Goal: Task Accomplishment & Management: Complete application form

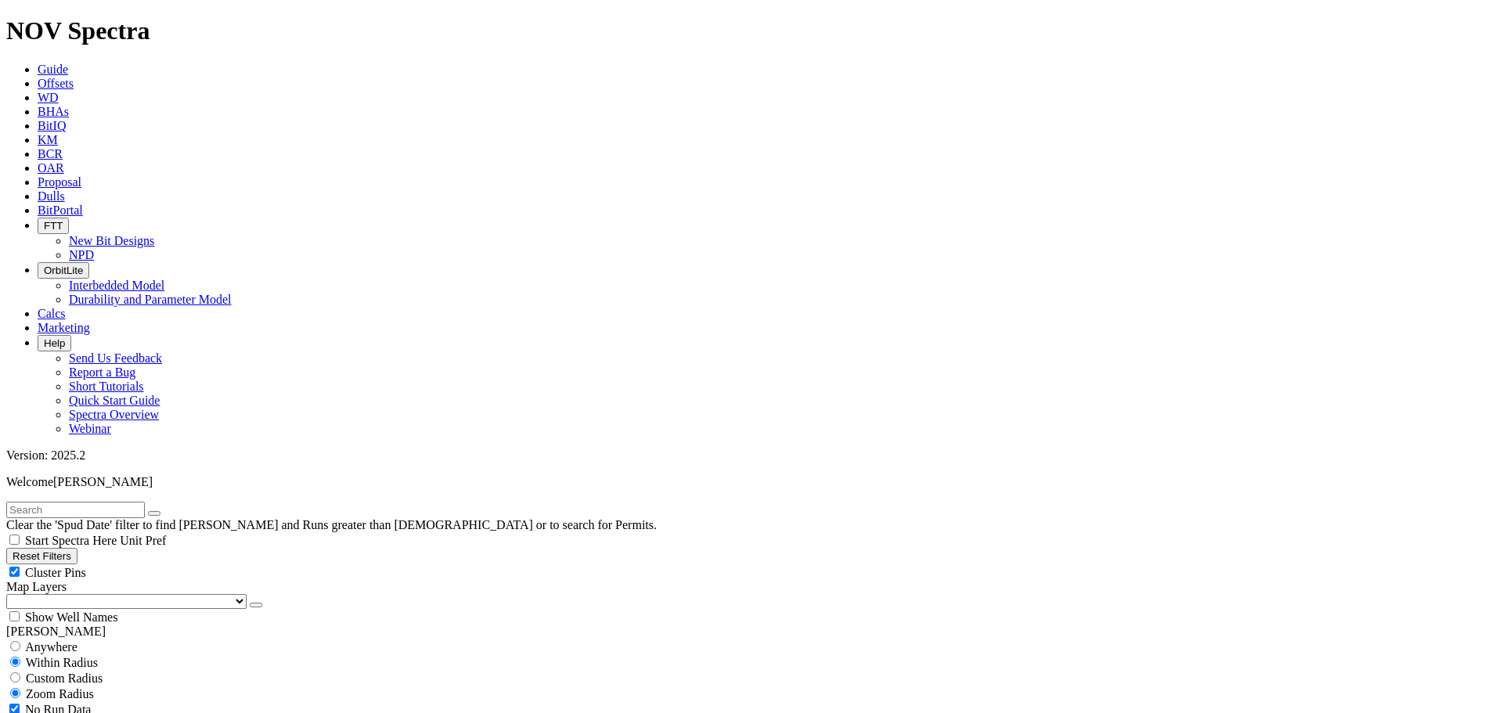
click at [56, 502] on input "text" at bounding box center [75, 510] width 139 height 16
click at [164, 511] on button "submit" at bounding box center [170, 513] width 13 height 5
drag, startPoint x: 68, startPoint y: 70, endPoint x: -26, endPoint y: 60, distance: 94.5
click at [164, 511] on button "submit" at bounding box center [170, 513] width 13 height 5
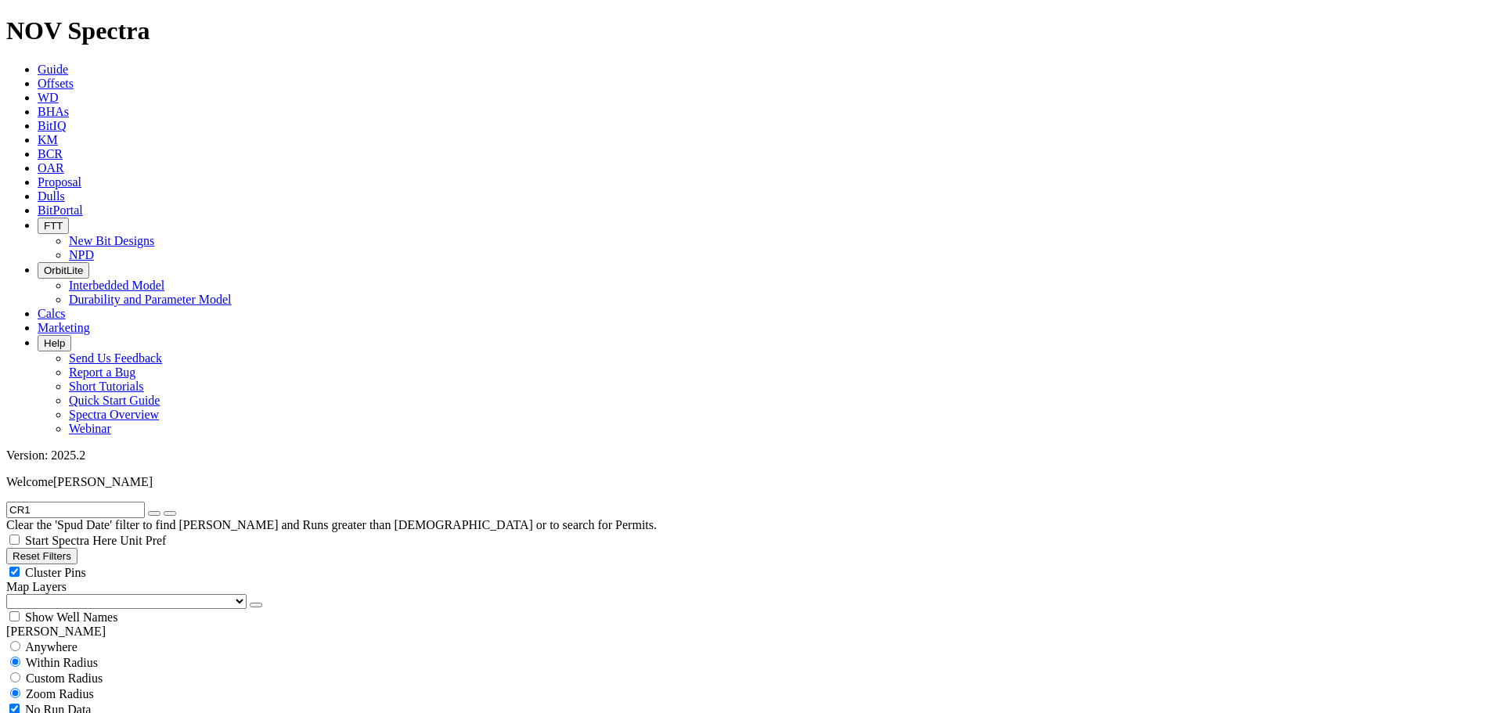
click at [60, 502] on input "CR1" at bounding box center [75, 510] width 139 height 16
click at [164, 511] on button "submit" at bounding box center [170, 513] width 13 height 5
drag, startPoint x: 35, startPoint y: 63, endPoint x: -187, endPoint y: 63, distance: 222.3
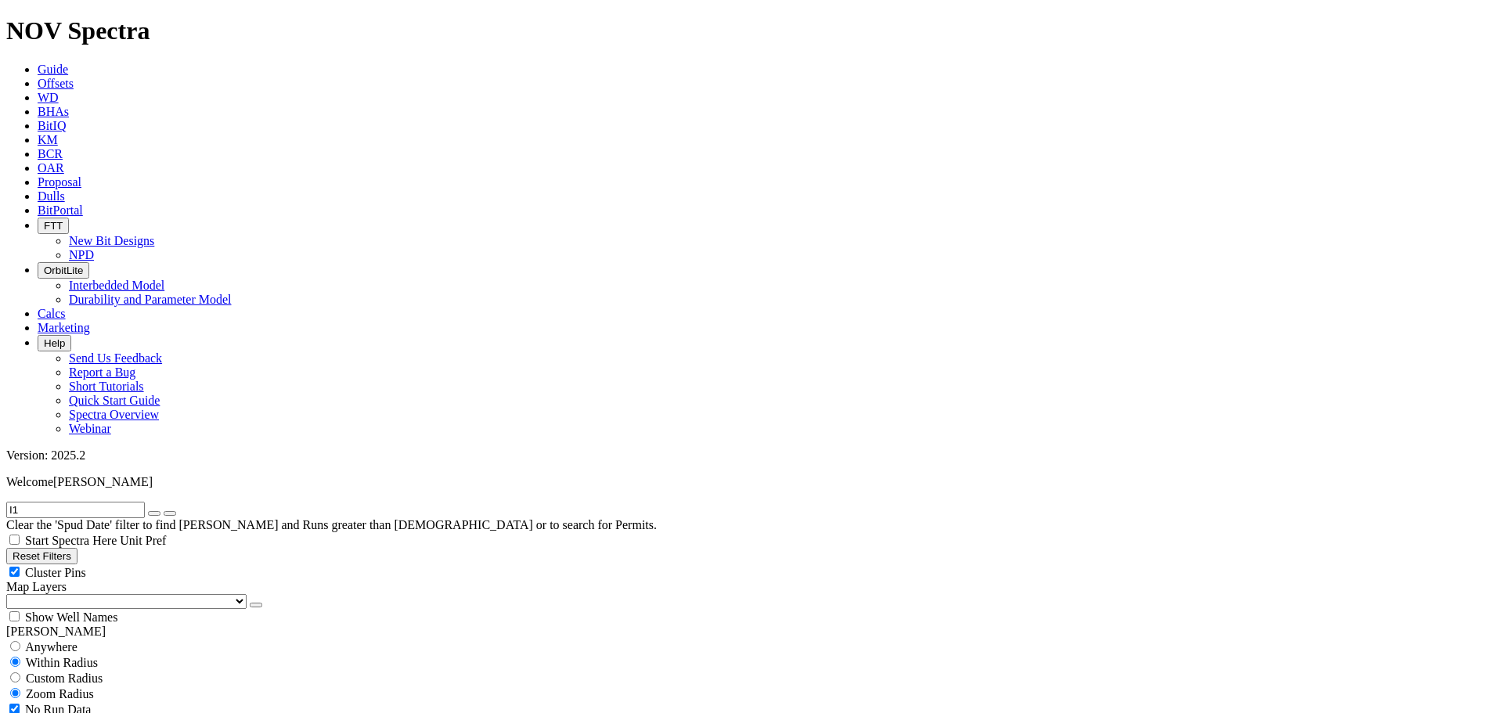
type input "cr1"
click at [164, 511] on button "submit" at bounding box center [170, 513] width 13 height 5
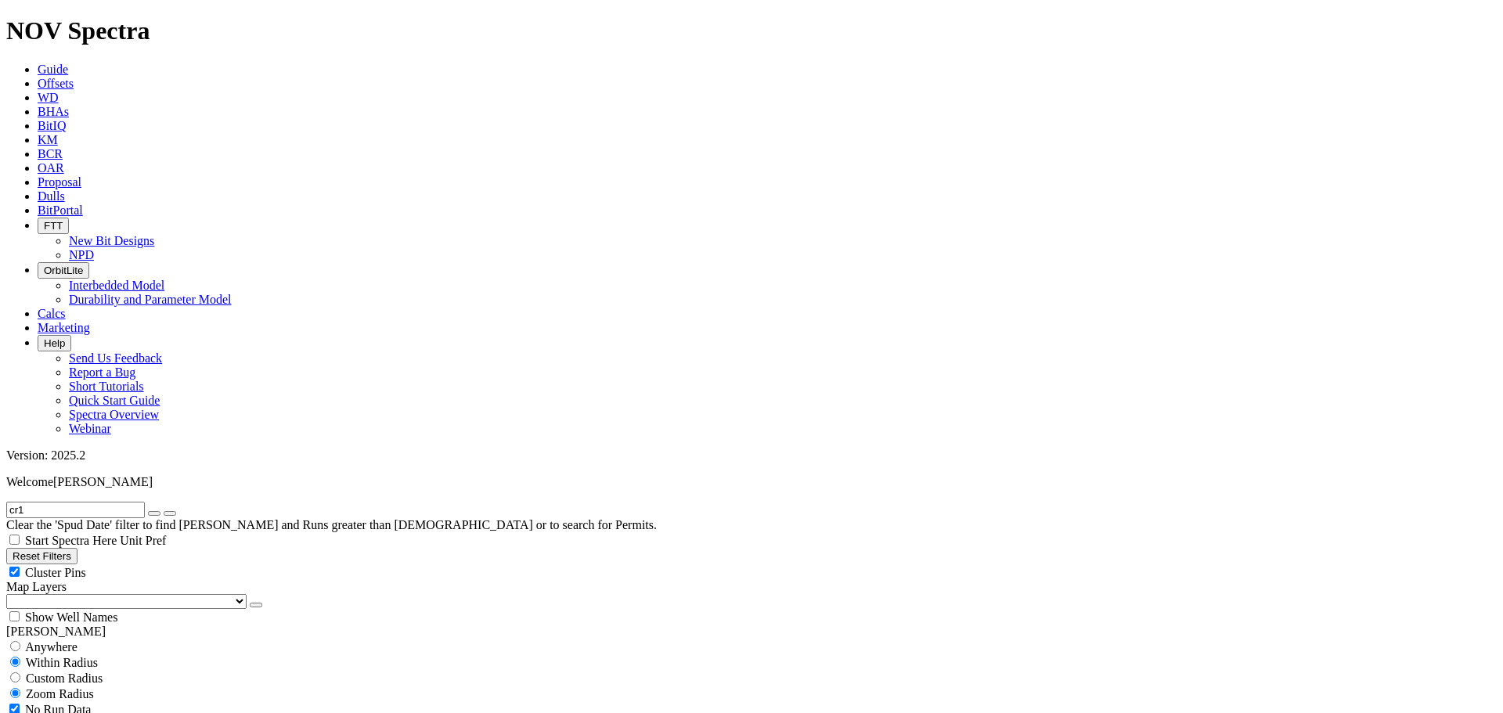
click at [74, 502] on input "cr1" at bounding box center [75, 510] width 139 height 16
click at [65, 189] on span "Dulls" at bounding box center [51, 195] width 27 height 13
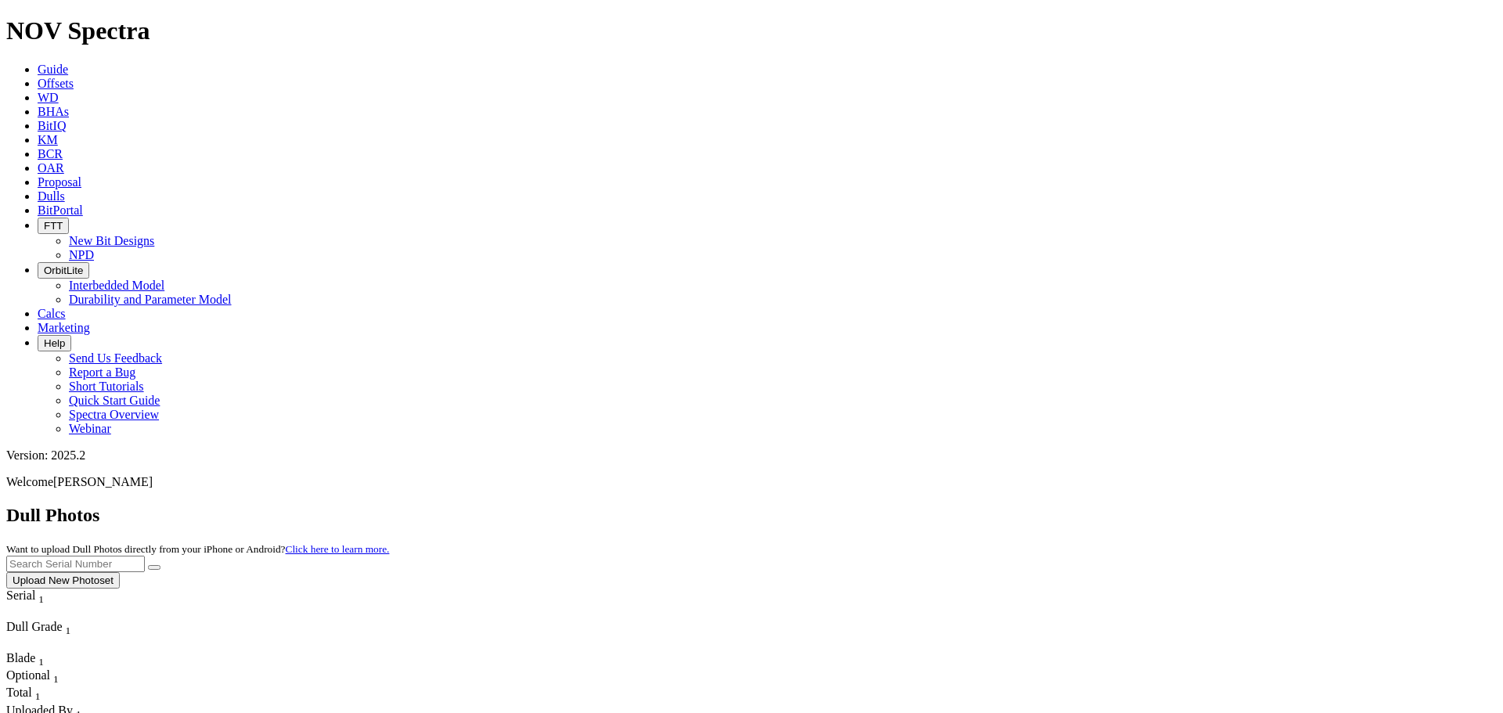
click at [120, 572] on button "Upload New Photoset" at bounding box center [62, 580] width 113 height 16
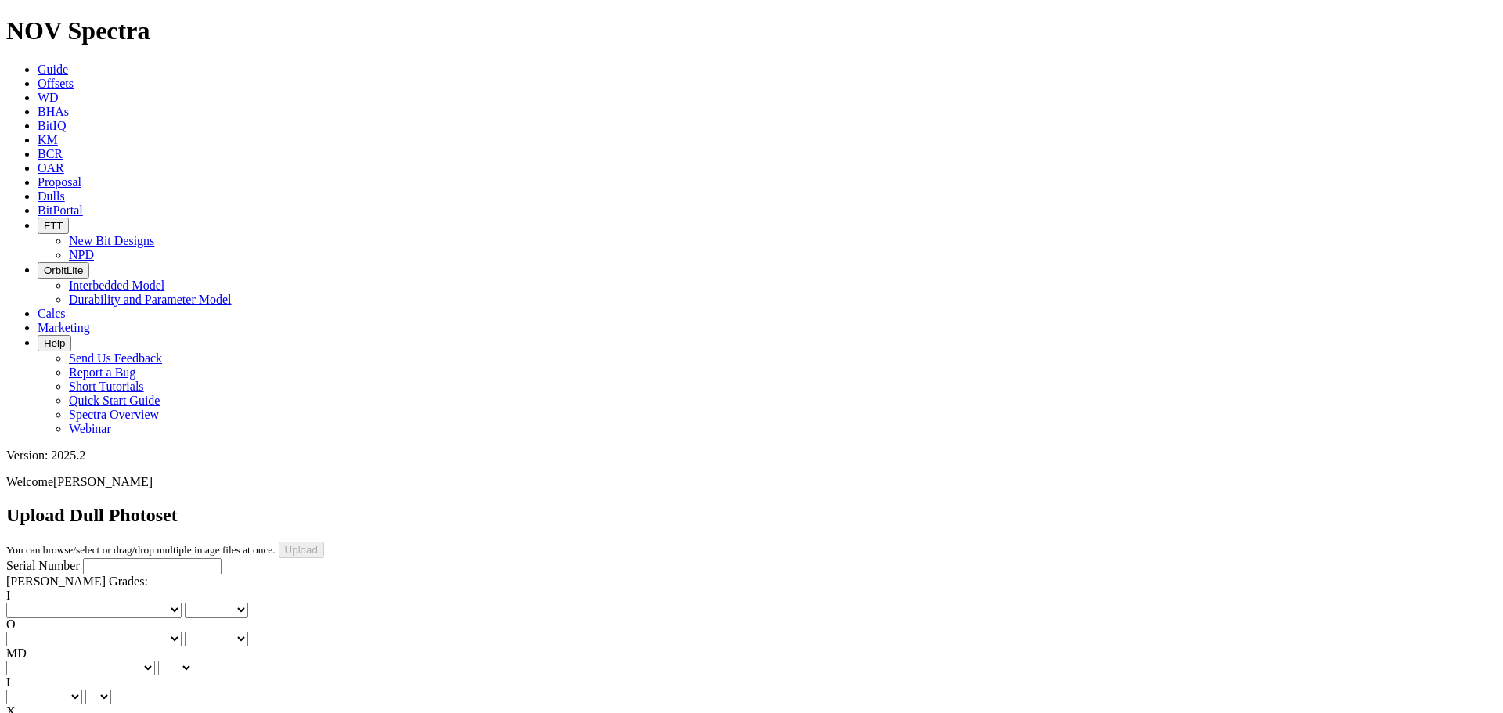
click at [146, 558] on input "Serial Number" at bounding box center [152, 566] width 139 height 16
type input "A311475"
click at [146, 558] on div "Serial Number A311475" at bounding box center [751, 566] width 1490 height 16
click at [76, 603] on select "No lost, worn or damaged cutters 0 1 2 3 4 5 6 7 8 No diamond table left on any…" at bounding box center [93, 610] width 175 height 15
select select "number:1"
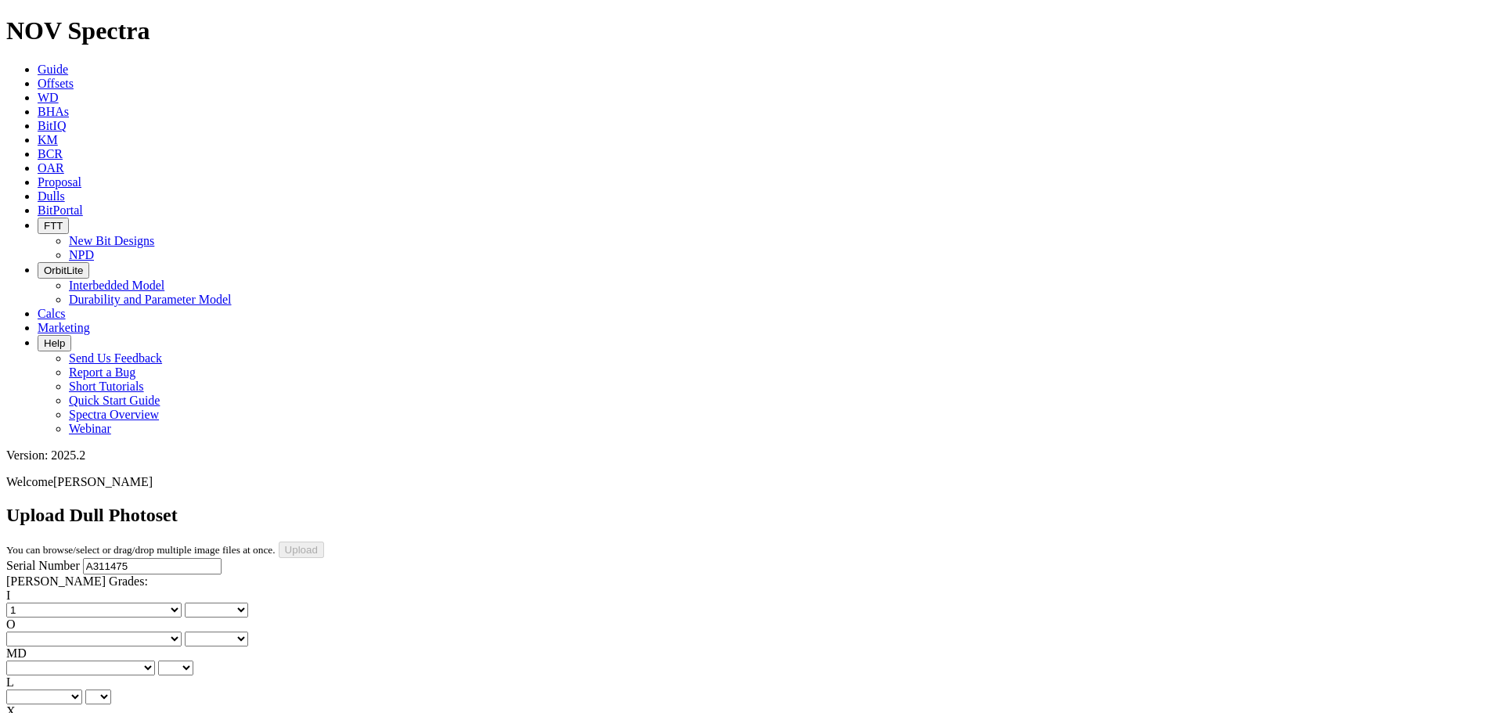
click at [31, 603] on select "No lost, worn or damaged cutters 0 1 2 3 4 5 6 7 8 No diamond table left on any…" at bounding box center [93, 610] width 175 height 15
select select "number:1"
click at [107, 558] on div "Serial Number A311475 RH Dull Grades: I No lost, worn or damaged cutters 0 1 2 …" at bounding box center [751, 704] width 1490 height 293
click at [131, 558] on div "Serial Number A311475 RH Dull Grades: I No lost, worn or damaged cutters 0 1 2 …" at bounding box center [751, 704] width 1490 height 293
click at [276, 544] on small "You can browse/select or drag/drop multiple image files at once." at bounding box center [140, 550] width 269 height 12
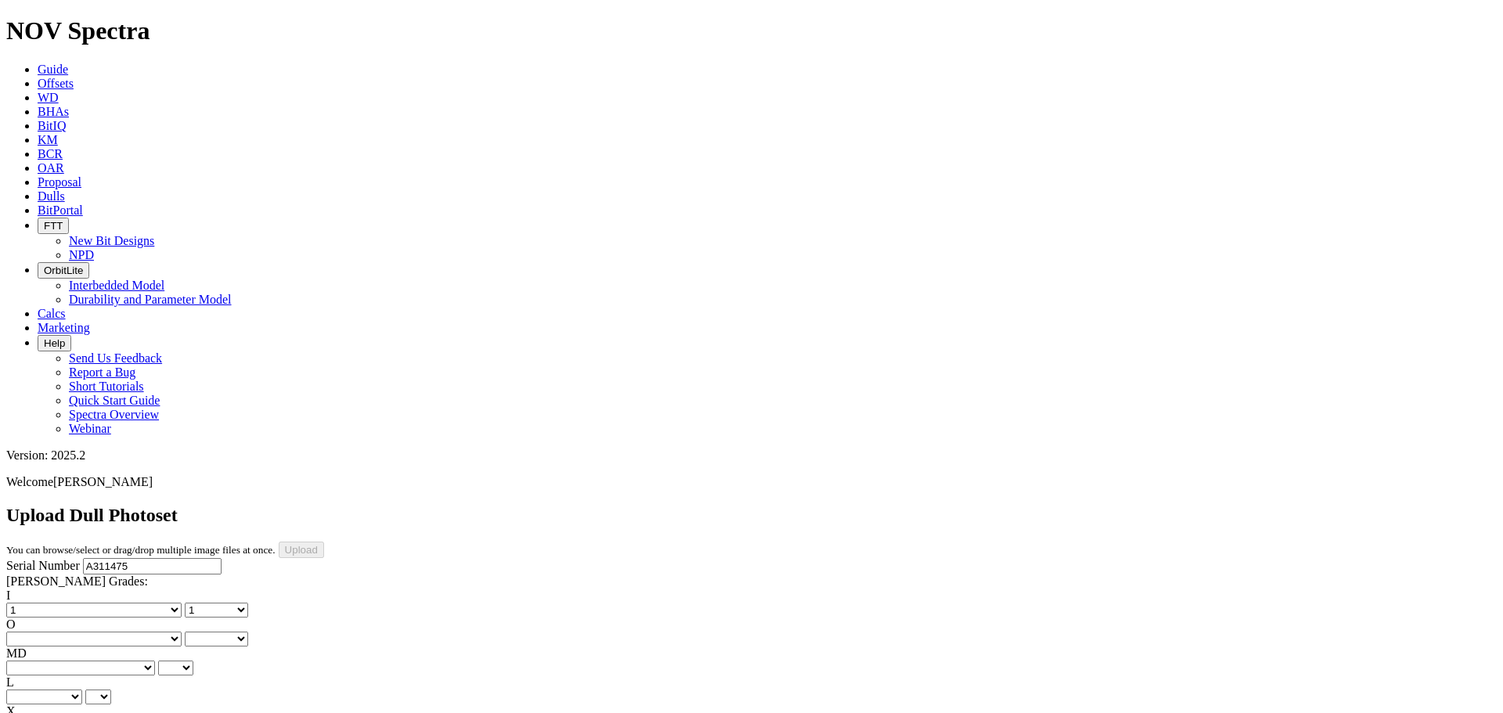
scroll to position [180, 0]
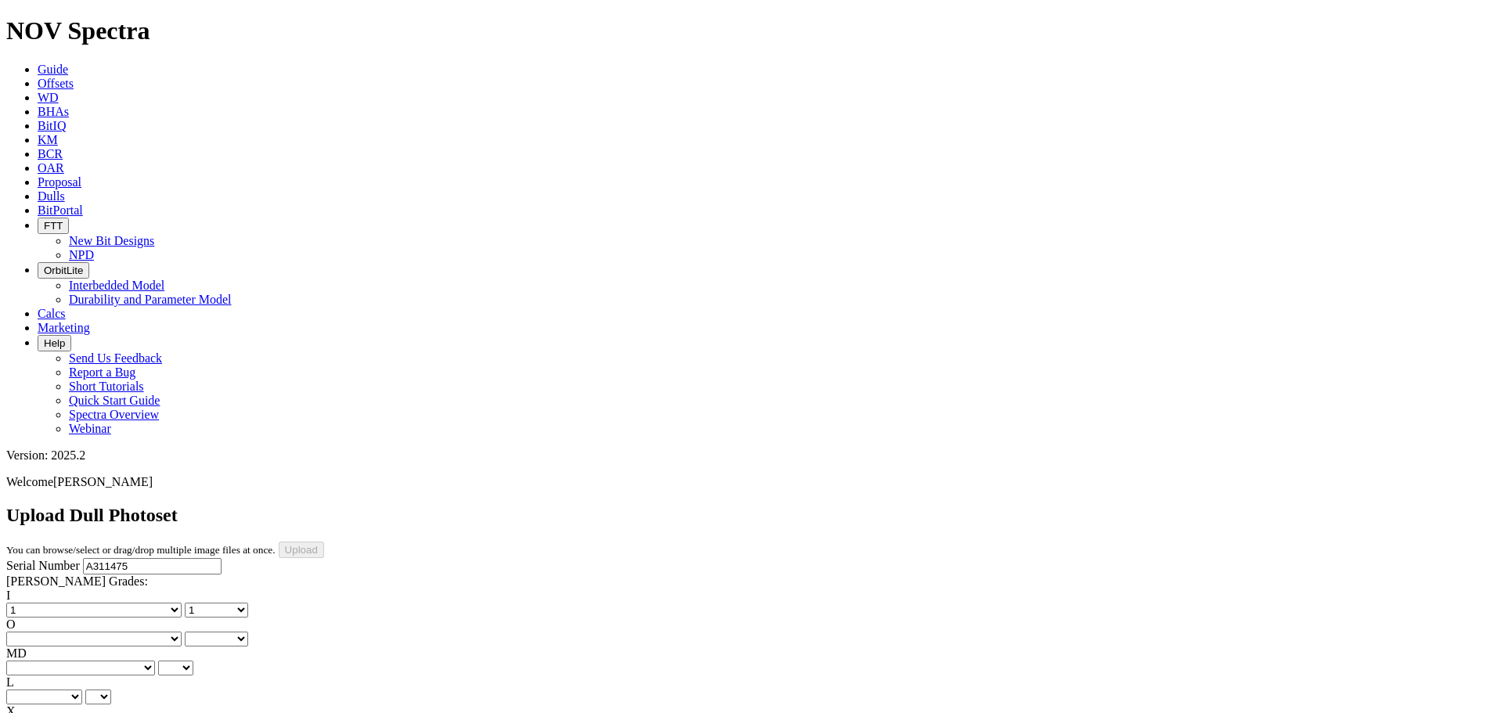
scroll to position [0, 0]
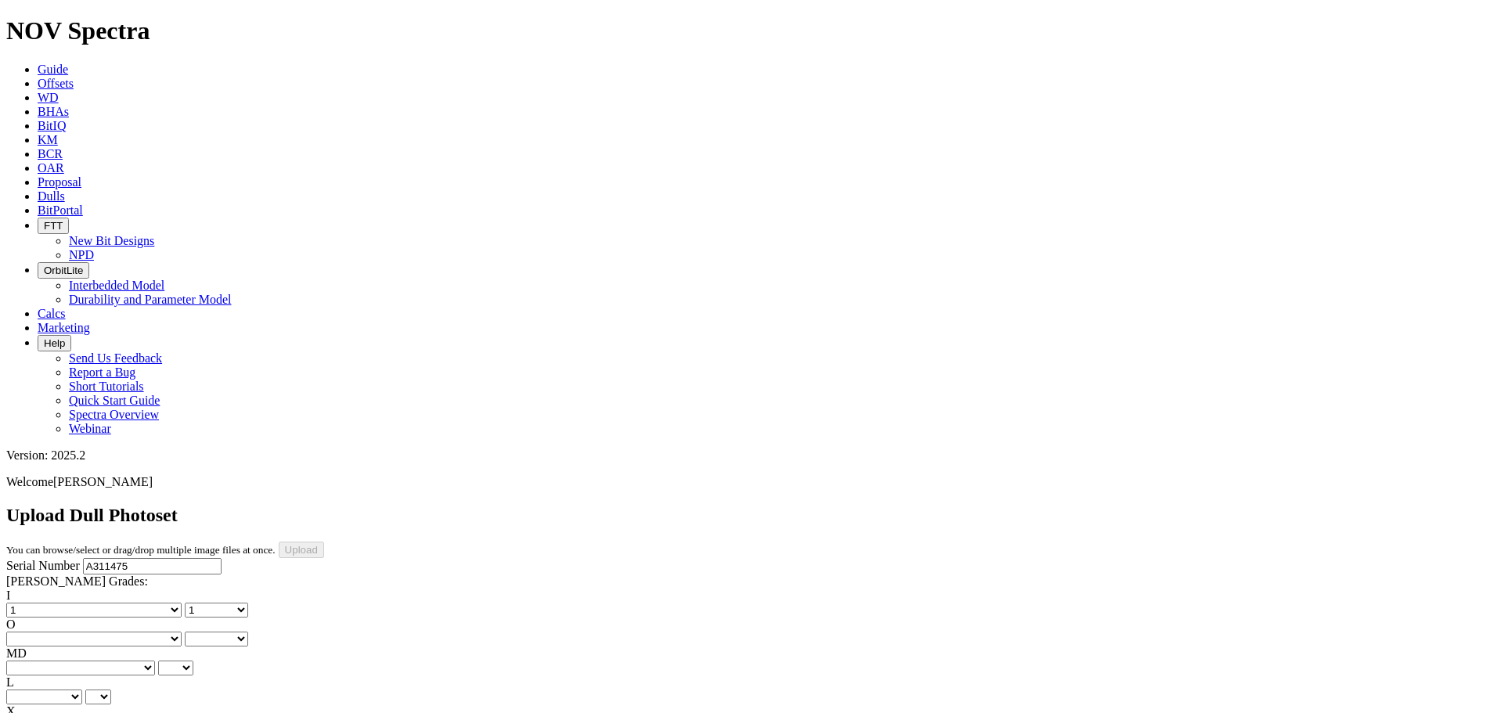
drag, startPoint x: 364, startPoint y: 561, endPoint x: 366, endPoint y: 546, distance: 15.7
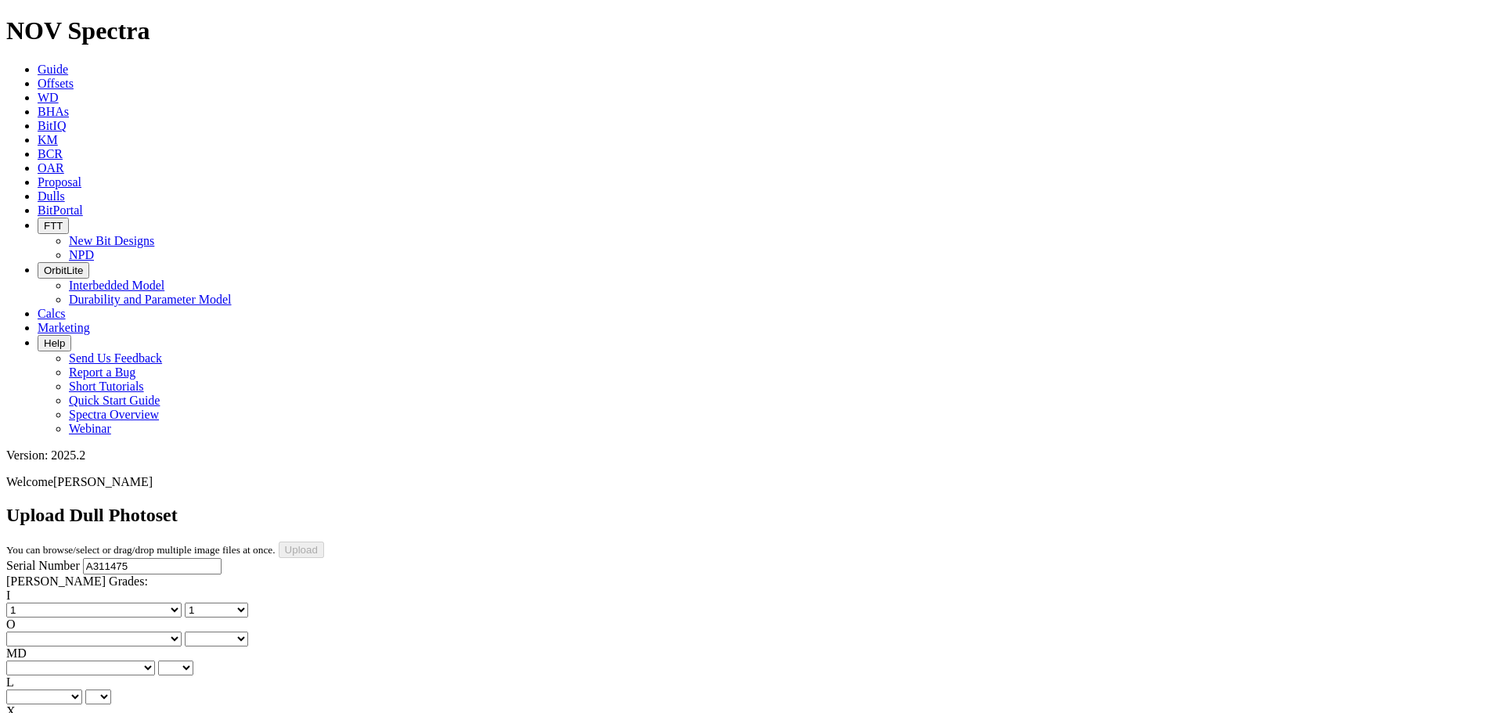
scroll to position [0, 0]
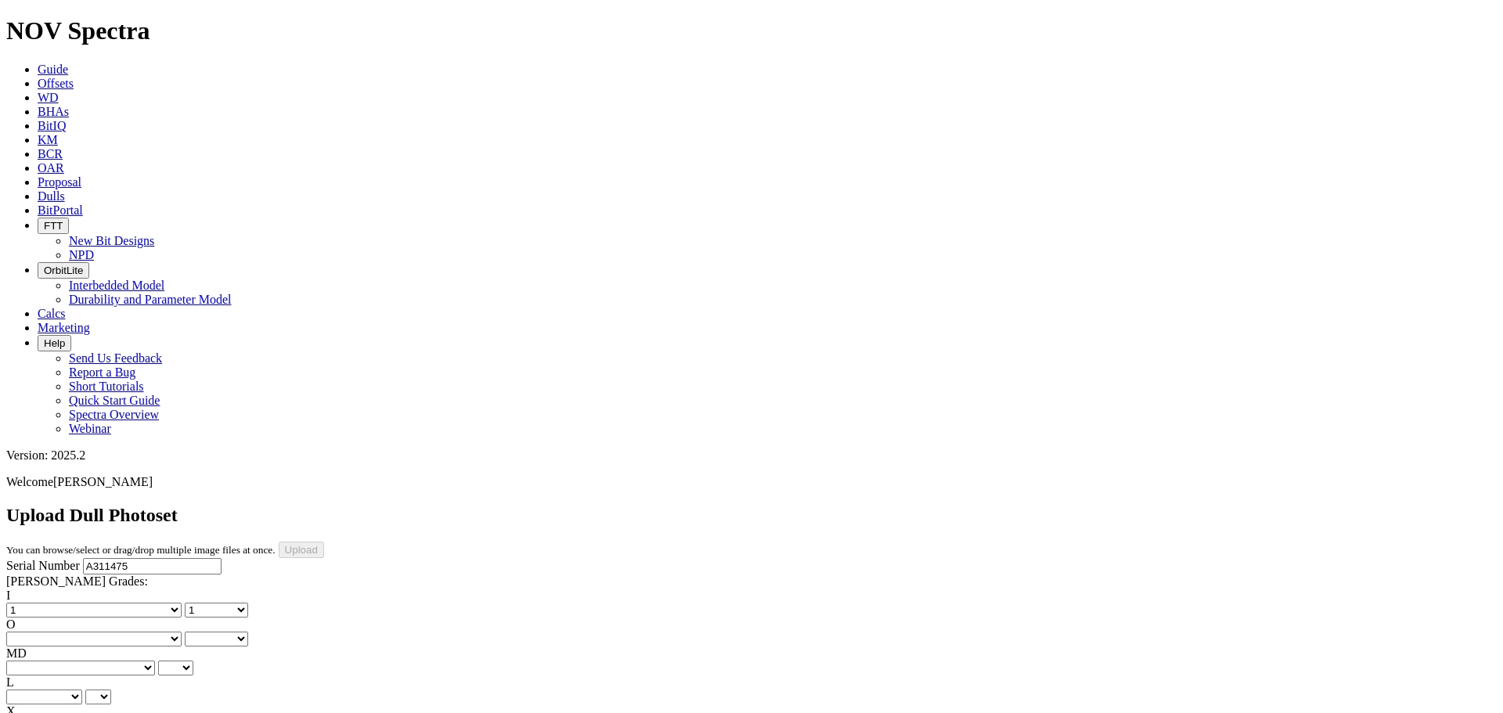
click at [153, 632] on select "No lost, worn or damaged cutters 0 1 2 3 4 5 6 7 8 No diamond table left on any…" at bounding box center [93, 639] width 175 height 15
select select "number:3"
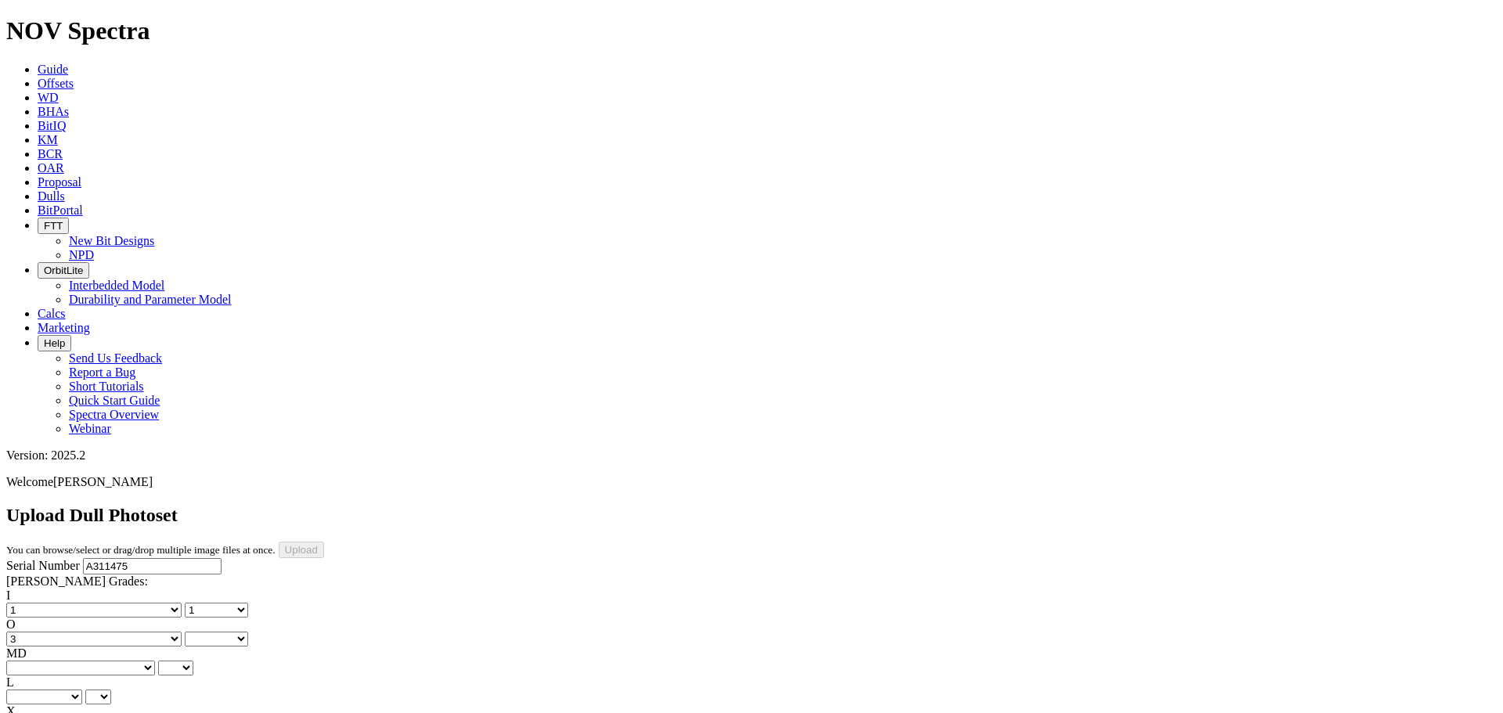
click at [111, 632] on select "No lost, worn or damaged cutters 0 1 2 3 4 5 6 7 8 No diamond table left on any…" at bounding box center [93, 639] width 175 height 15
select select "number:3"
click at [44, 661] on select "BF - Bond Failure BT - Broken Teeth/Cutters BU - Balled Up Bit CR - Cored CT - …" at bounding box center [80, 668] width 149 height 15
select select "string:CT"
click at [31, 661] on select "BF - Bond Failure BT - Broken Teeth/Cutters BU - Balled Up Bit CR - Cored CT - …" at bounding box center [80, 668] width 149 height 15
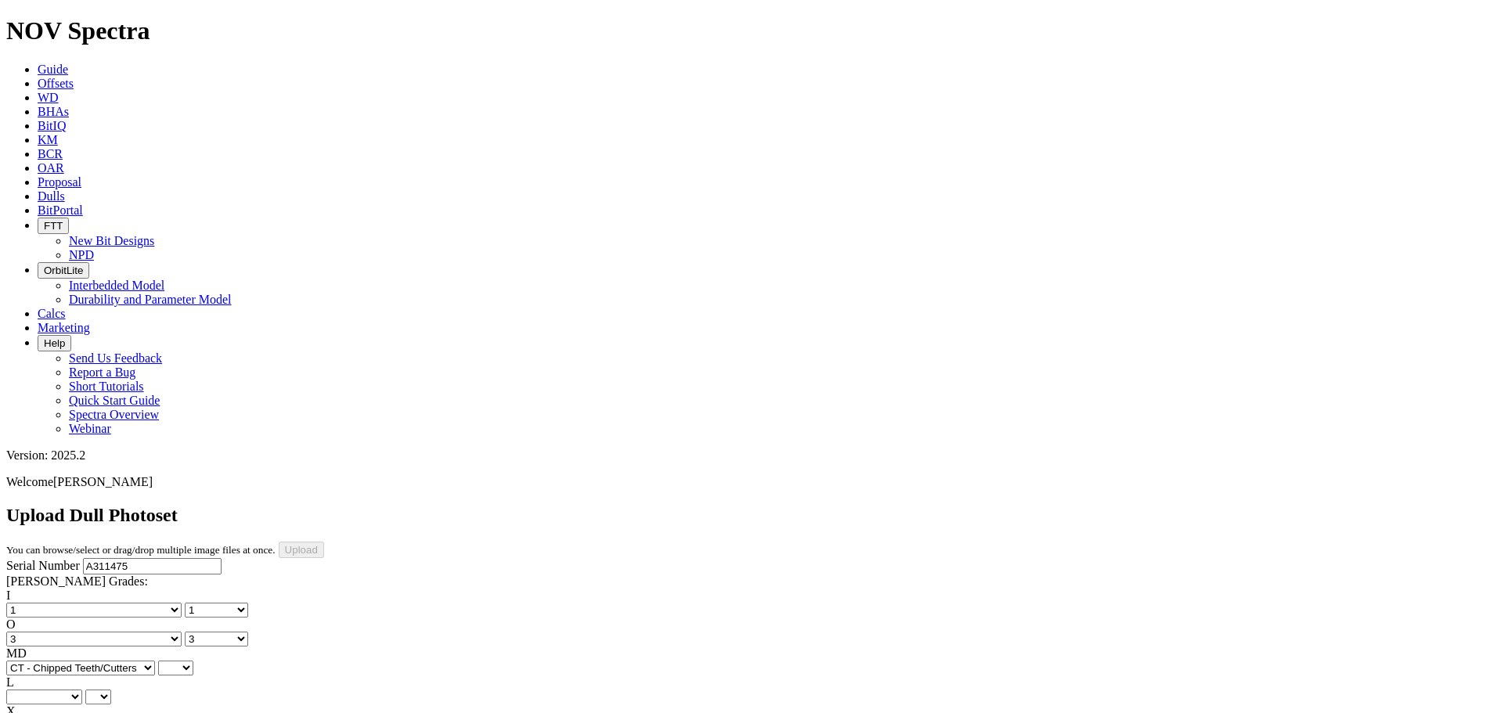
select select "string:CT"
click at [82, 690] on select "A - All C - Cone G - Gauge N - Nose S - Shoulder T - Taper" at bounding box center [44, 697] width 76 height 15
select select "string:S"
click at [82, 690] on select "A - All C - Cone G - Gauge N - Nose S - Shoulder T - Taper" at bounding box center [44, 697] width 76 height 15
select select "string:S"
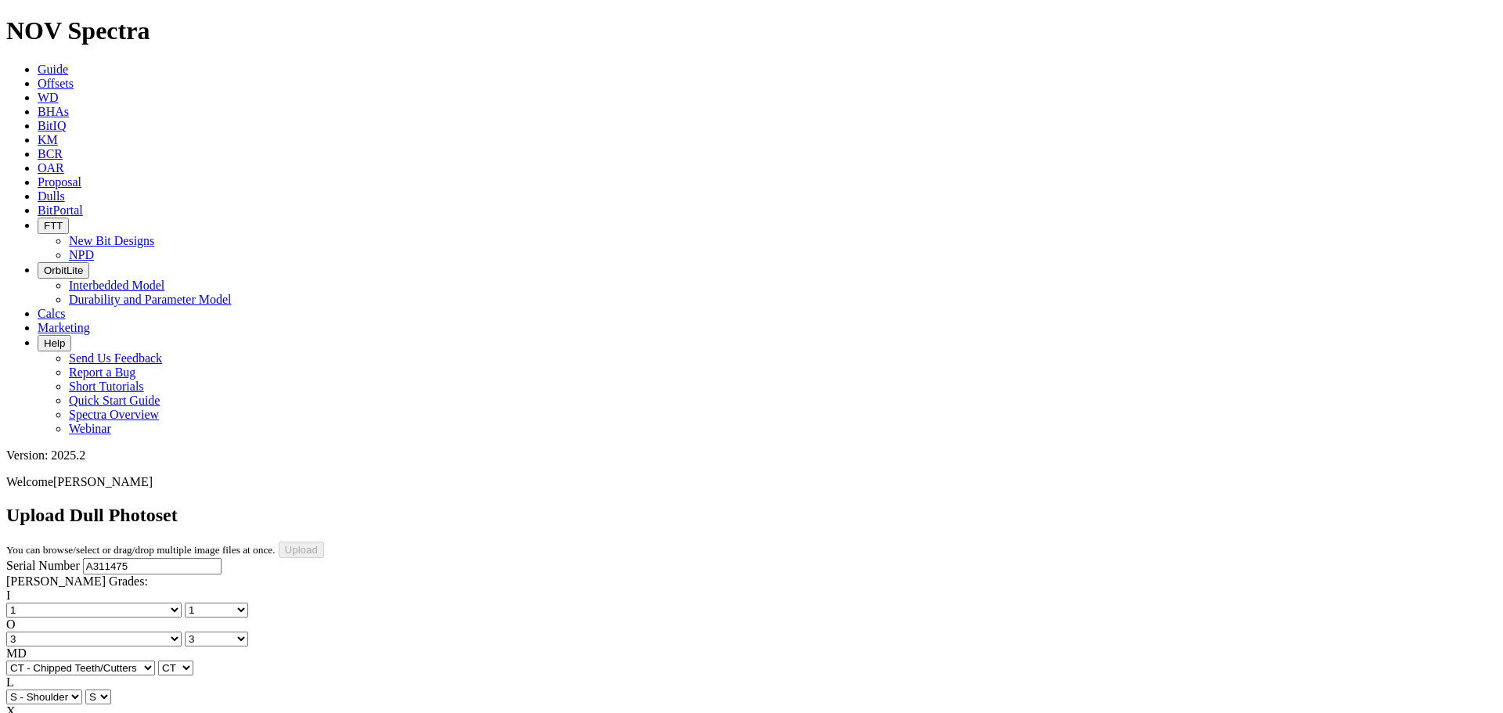
click at [31, 712] on select "X" at bounding box center [18, 726] width 24 height 15
select select "string:X"
click at [31, 712] on select "X" at bounding box center [18, 726] width 24 height 15
select select "string:X"
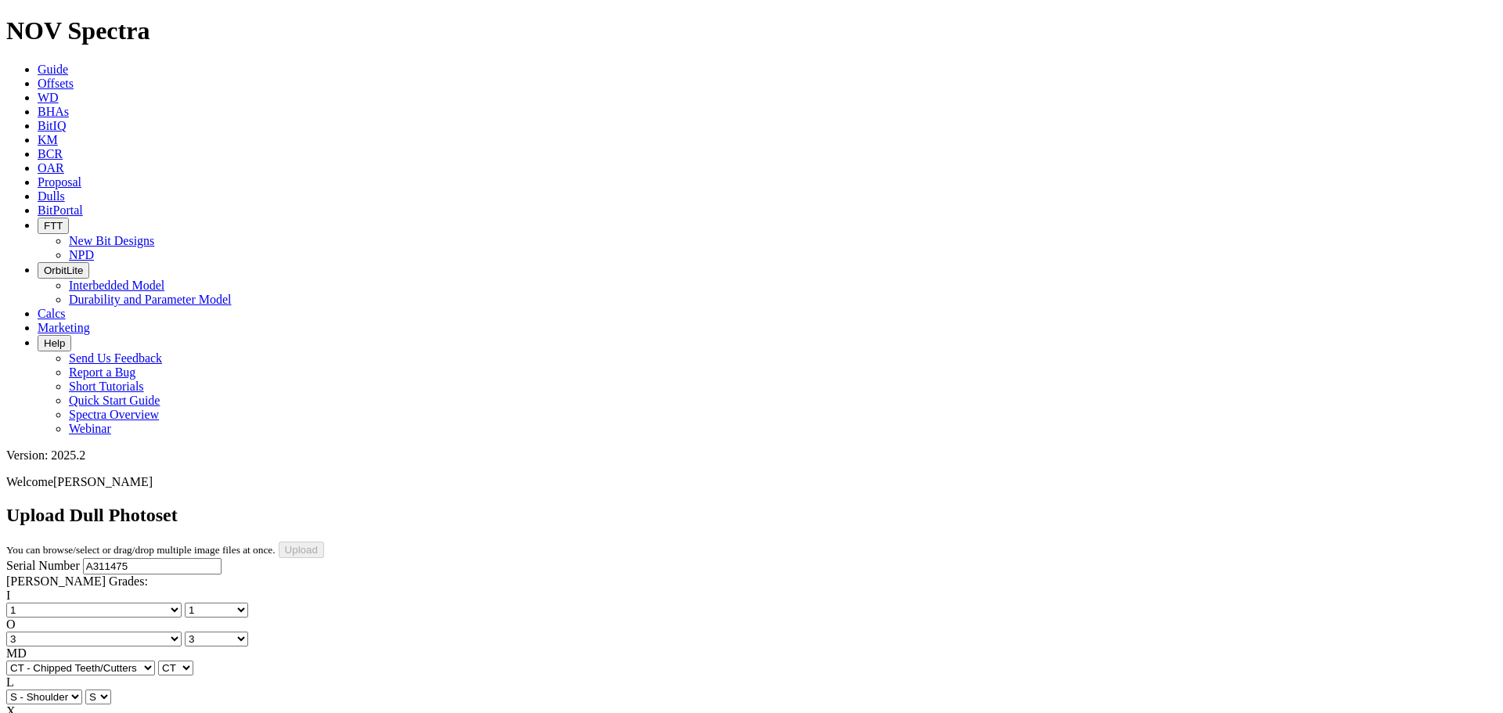
select select "string:I"
select select "string:CT"
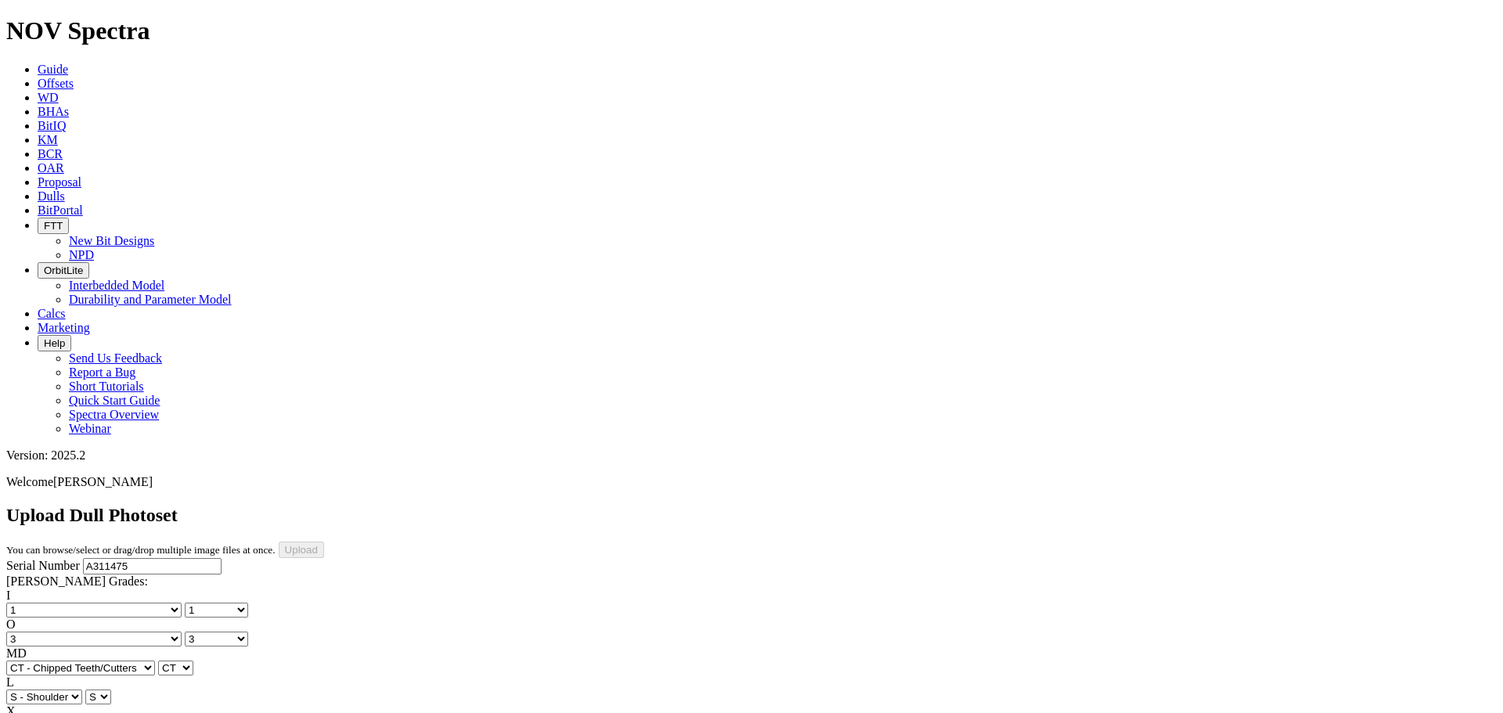
select select "string:CT"
select select "string:BT"
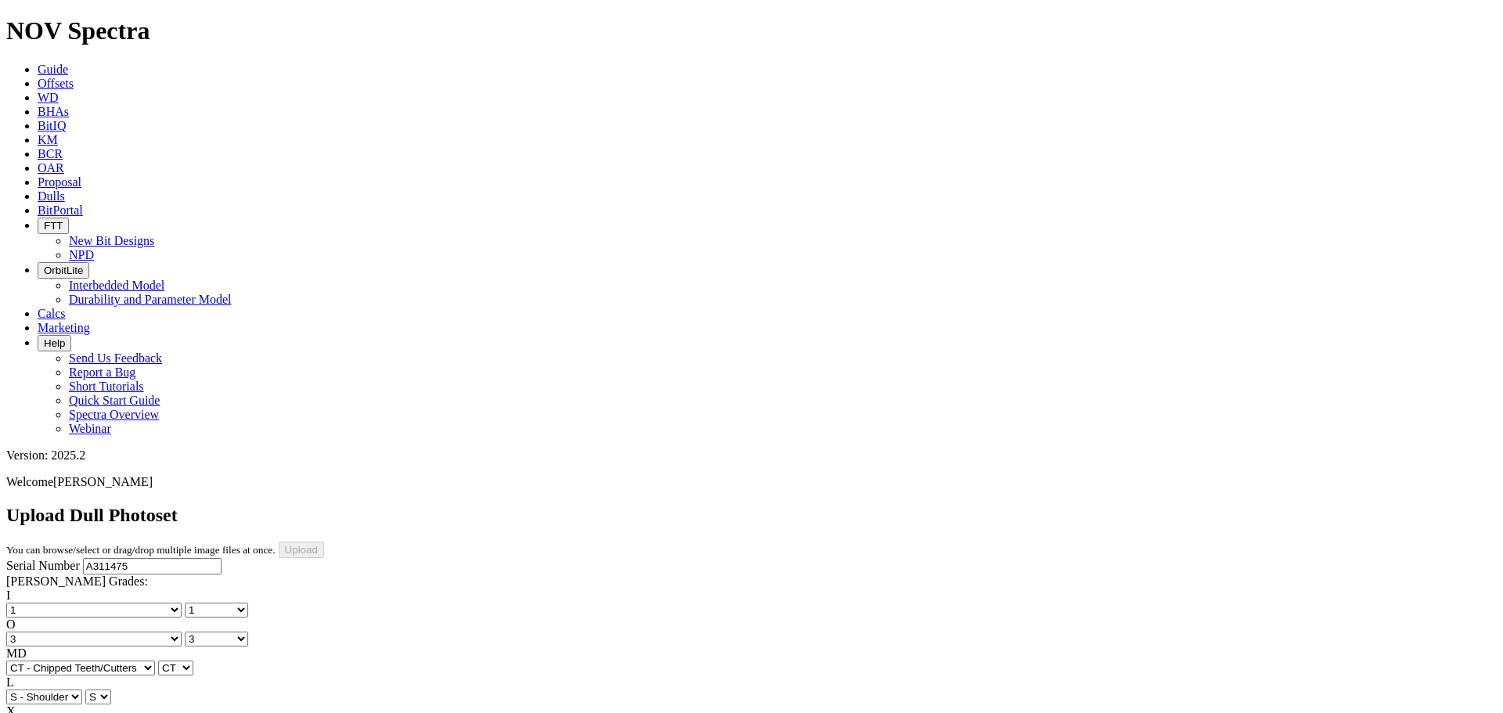
select select "string:BT"
click at [149, 558] on div "Serial Number A311475 RH Dull Grades: I No lost, worn or damaged cutters 0 1 2 …" at bounding box center [751, 704] width 1490 height 293
select select "string:PR"
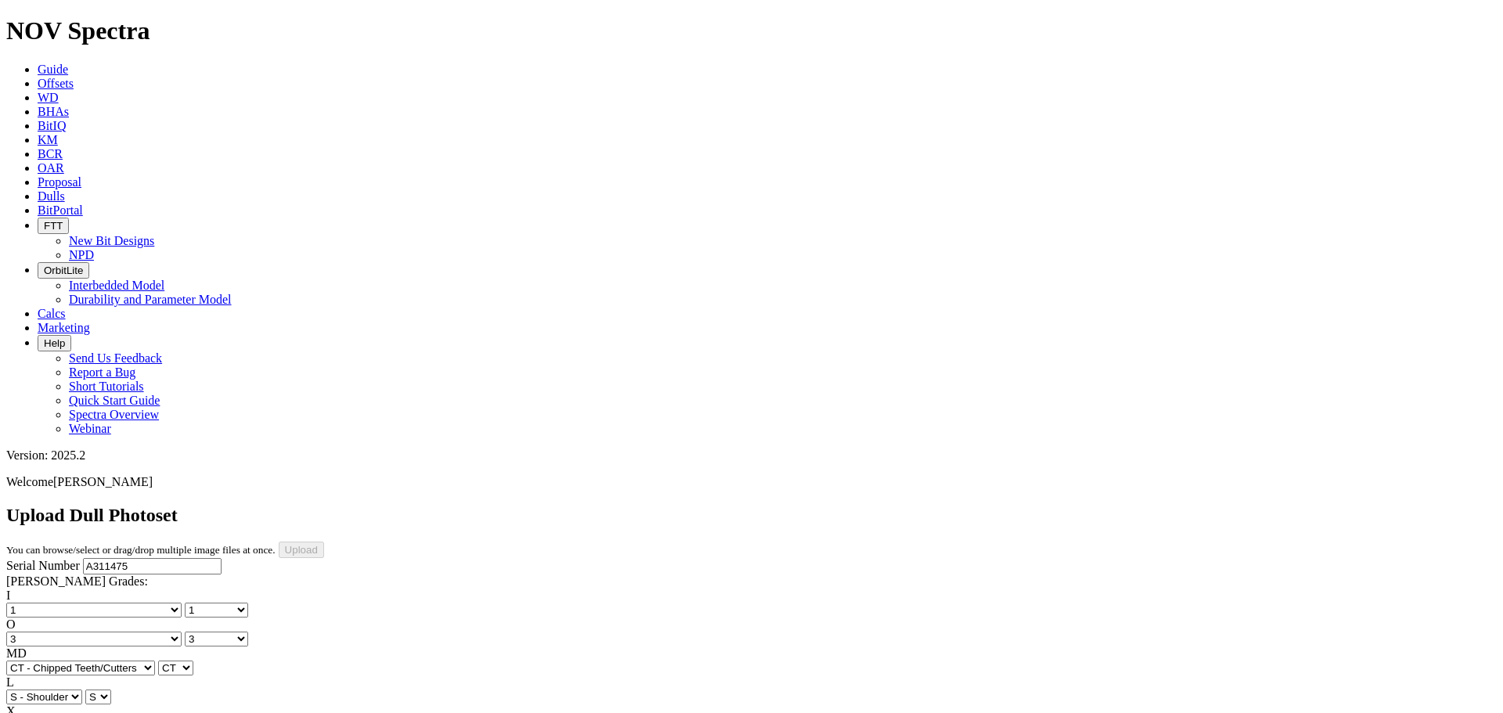
select select "string:PR"
click at [145, 645] on div "Serial Number A311475 RH Dull Grades: I No lost, worn or damaged cutters 0 1 2 …" at bounding box center [751, 712] width 1490 height 309
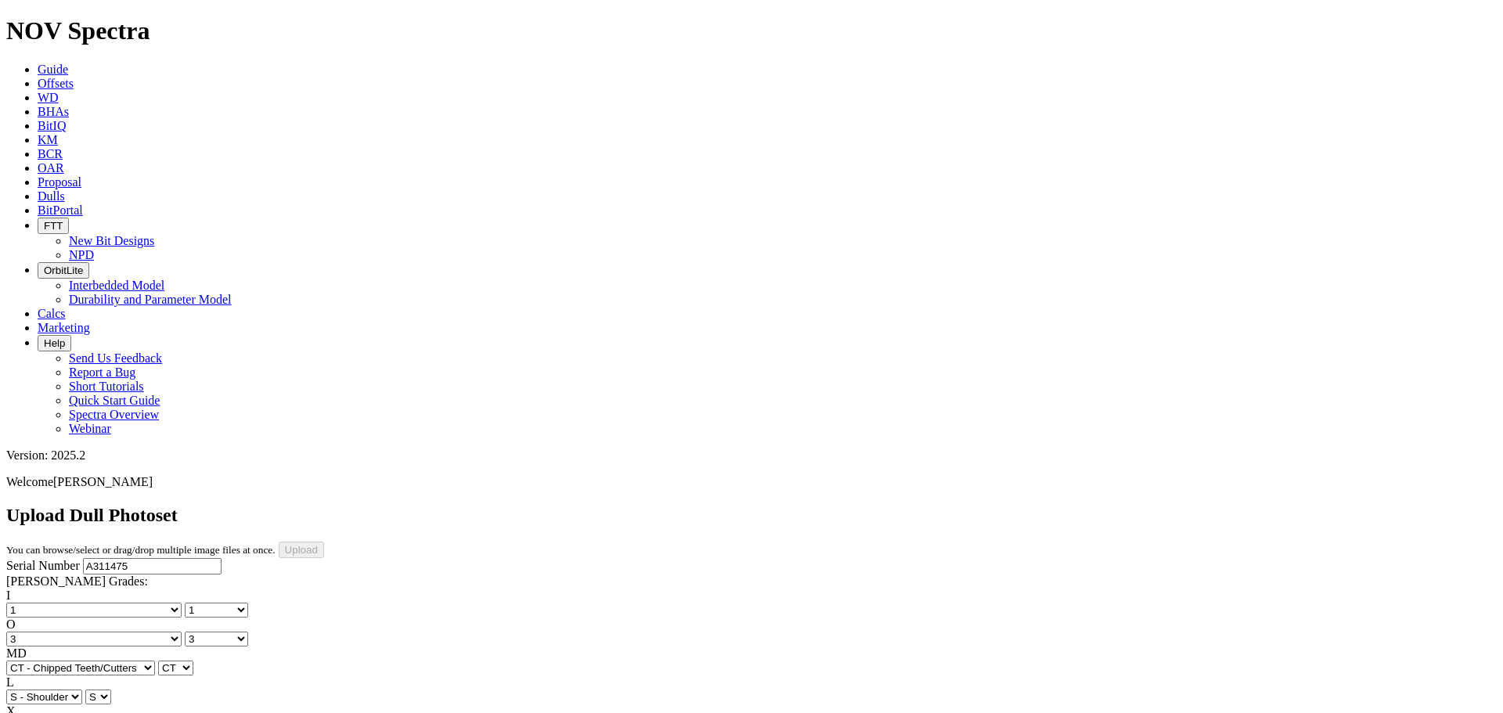
type input "11/6/24"
click at [131, 586] on div "Serial Number A311475 RH Dull Grades: I No lost, worn or damaged cutters 0 1 2 …" at bounding box center [751, 712] width 1490 height 309
click at [324, 542] on input "Upload" at bounding box center [301, 550] width 45 height 16
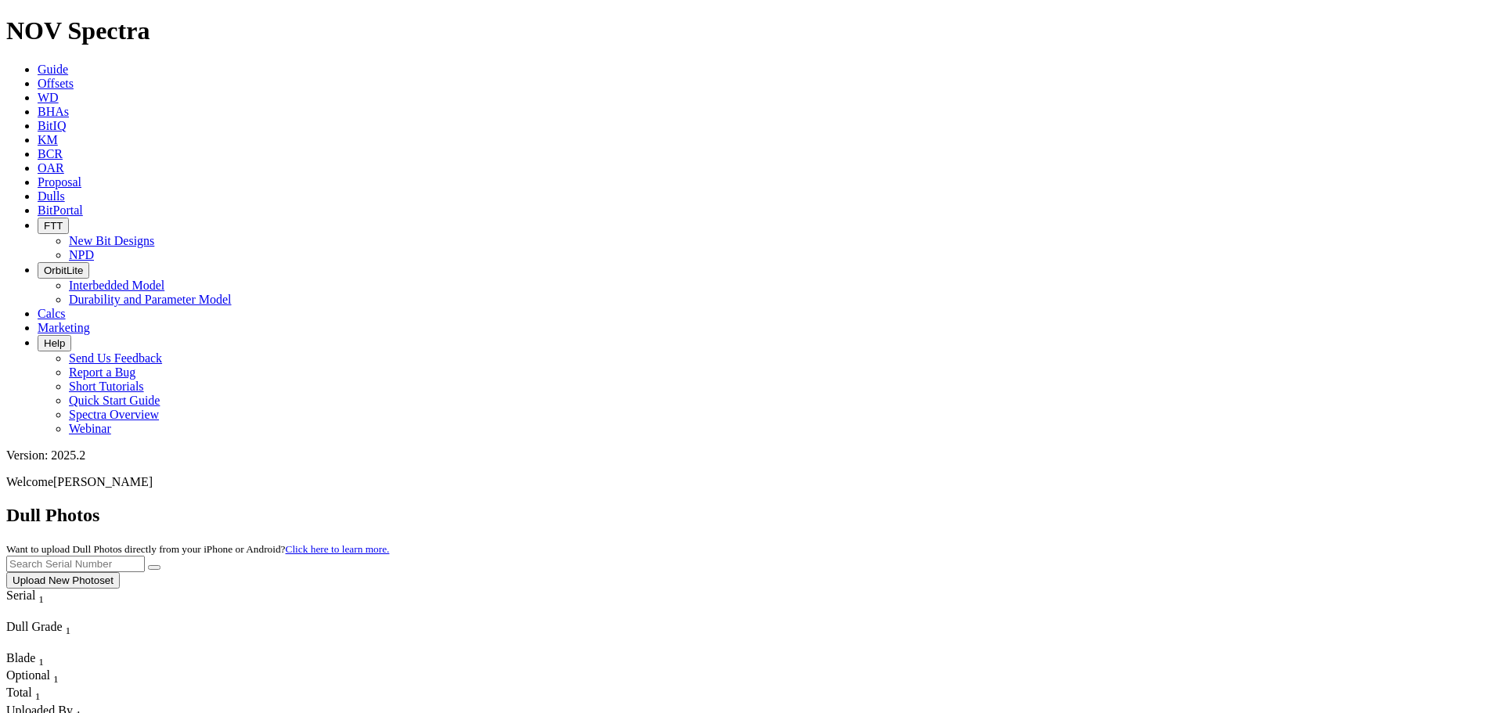
click at [1063, 505] on div "Dull Photos Want to upload Dull Photos directly from your iPhone or Android? Cl…" at bounding box center [751, 547] width 1490 height 84
click at [1058, 63] on ul "Guide Offsets WD BHAs BitIQ KM BCR OAR Proposal EBRR Dulls BitPortal FTT New Bi…" at bounding box center [751, 249] width 1490 height 373
click at [74, 77] on span "Offsets" at bounding box center [56, 83] width 36 height 13
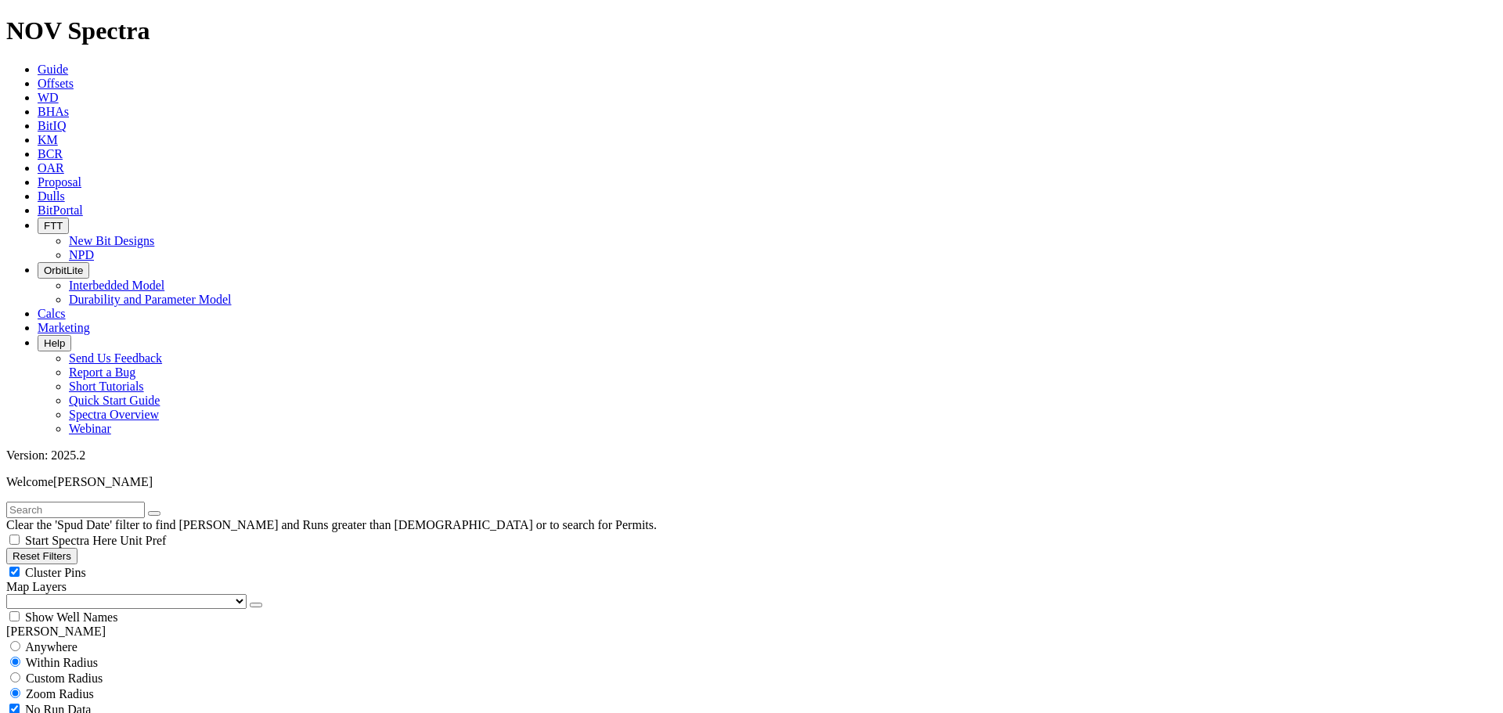
click at [91, 502] on input "text" at bounding box center [75, 510] width 139 height 16
type input "CR1"
click at [164, 511] on button "submit" at bounding box center [170, 513] width 13 height 5
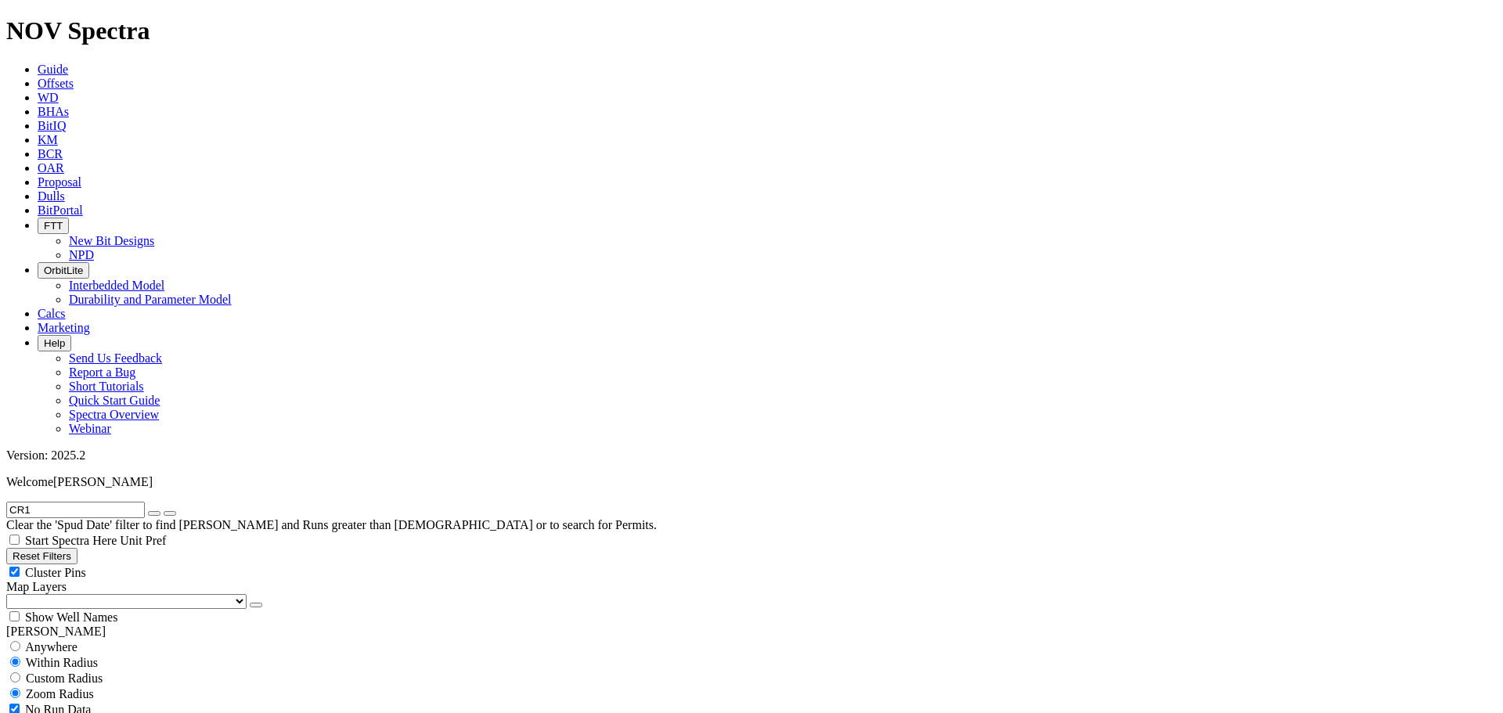
click at [38, 189] on icon at bounding box center [38, 195] width 0 height 13
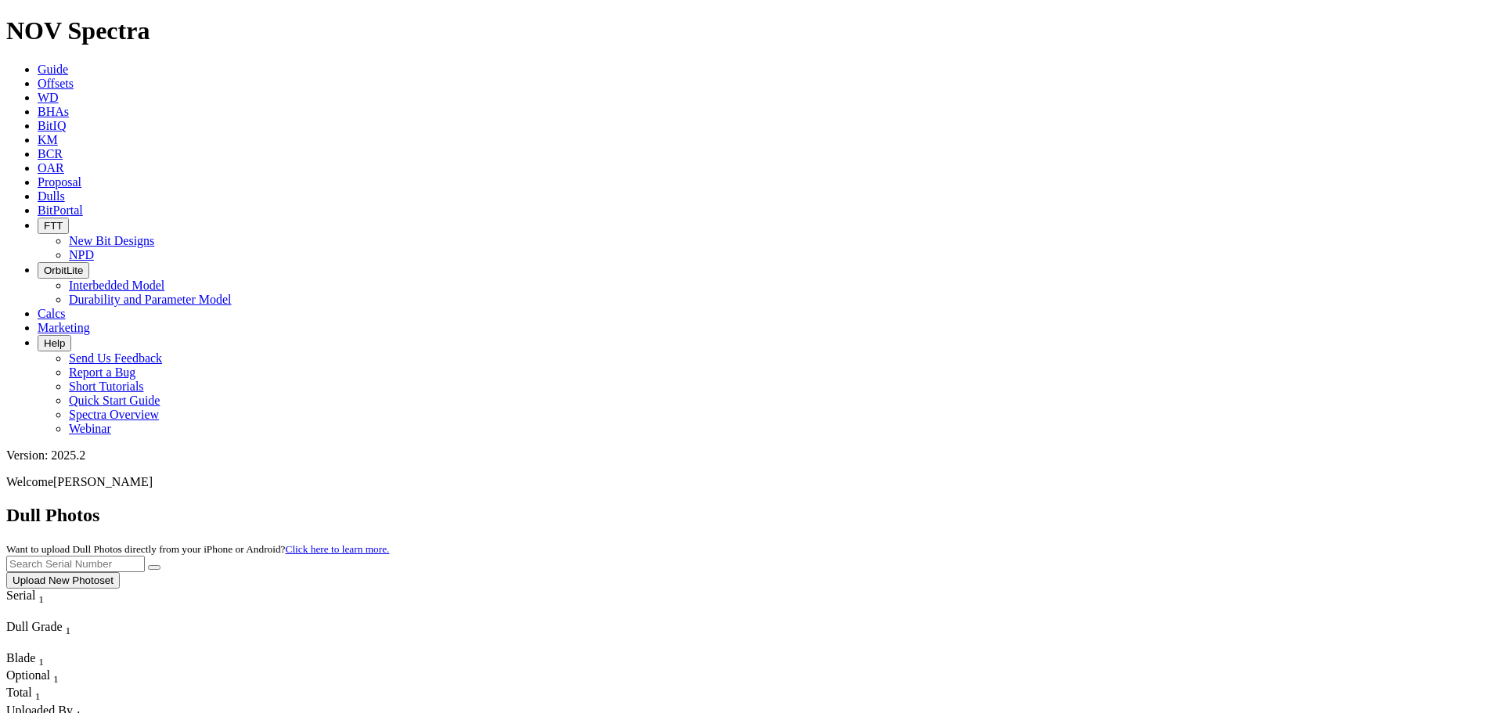
click at [74, 77] on span "Offsets" at bounding box center [56, 83] width 36 height 13
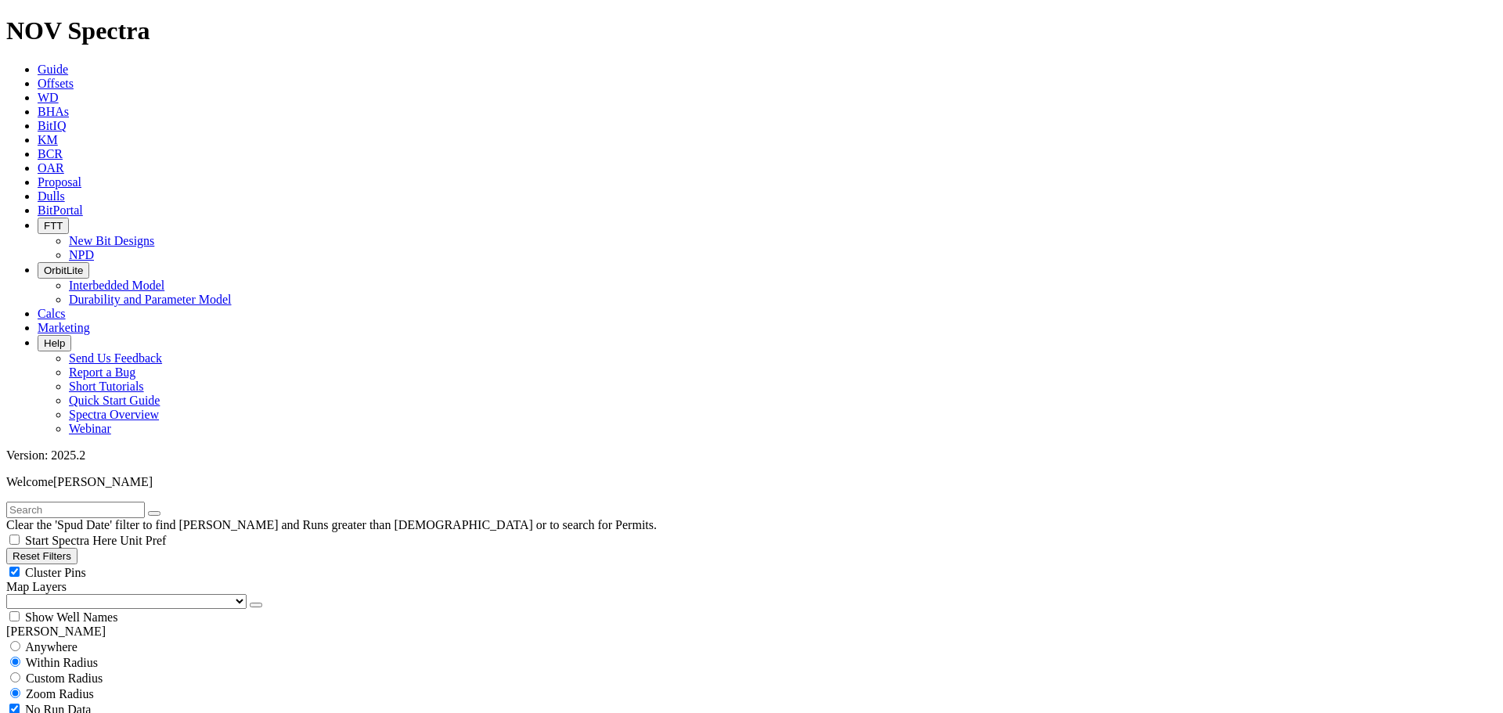
click at [131, 502] on input "text" at bounding box center [75, 510] width 139 height 16
type input "Q1"
click at [164, 511] on button "submit" at bounding box center [170, 513] width 13 height 5
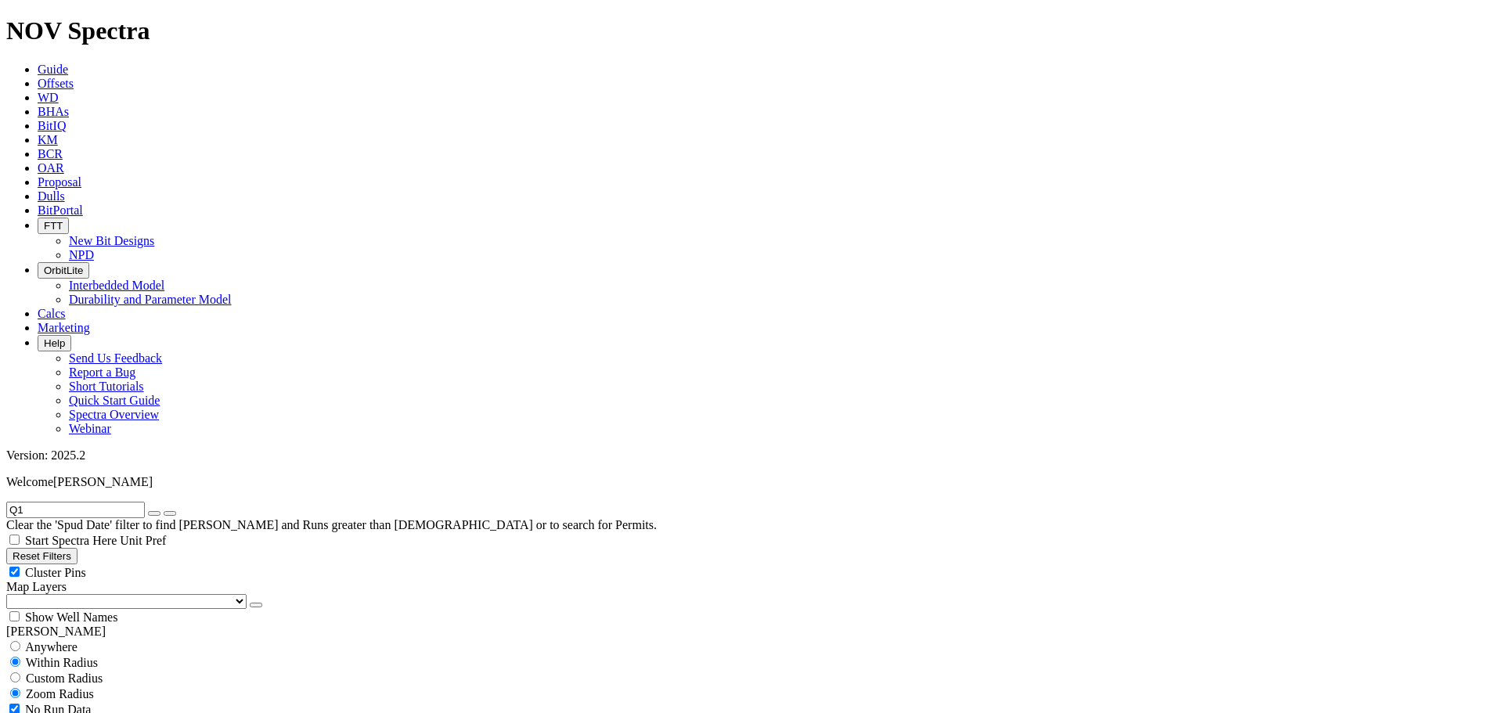
drag, startPoint x: 1494, startPoint y: 404, endPoint x: 1495, endPoint y: 394, distance: 9.4
click at [1344, 475] on p "Welcome Michael Smith" at bounding box center [751, 482] width 1490 height 14
drag, startPoint x: 1344, startPoint y: 33, endPoint x: 1461, endPoint y: 31, distance: 117.4
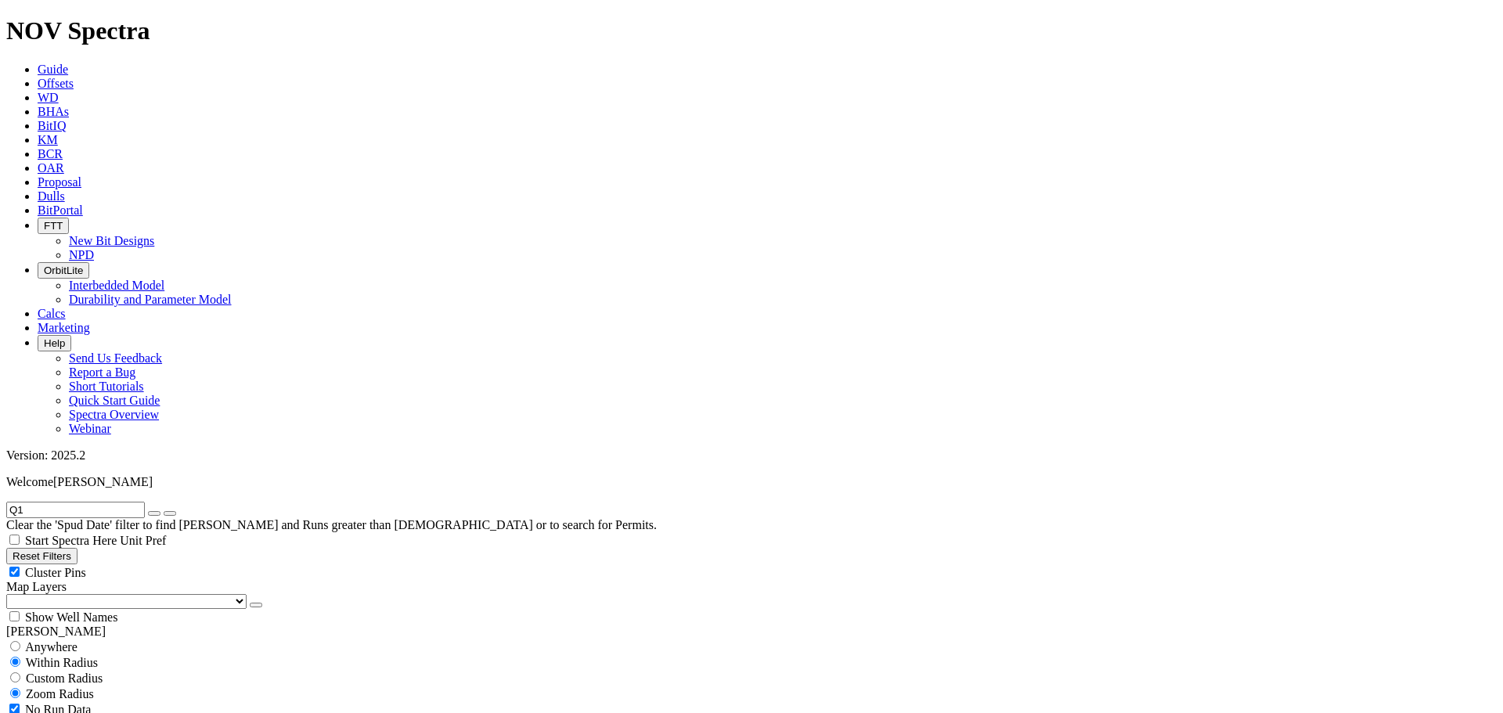
click at [1461, 475] on p "Welcome Michael Smith" at bounding box center [751, 482] width 1490 height 14
click at [153, 475] on span "[PERSON_NAME]" at bounding box center [102, 481] width 99 height 13
drag, startPoint x: 1461, startPoint y: 31, endPoint x: 1341, endPoint y: 34, distance: 120.6
click at [1341, 475] on p "Welcome Michael Smith" at bounding box center [751, 482] width 1490 height 14
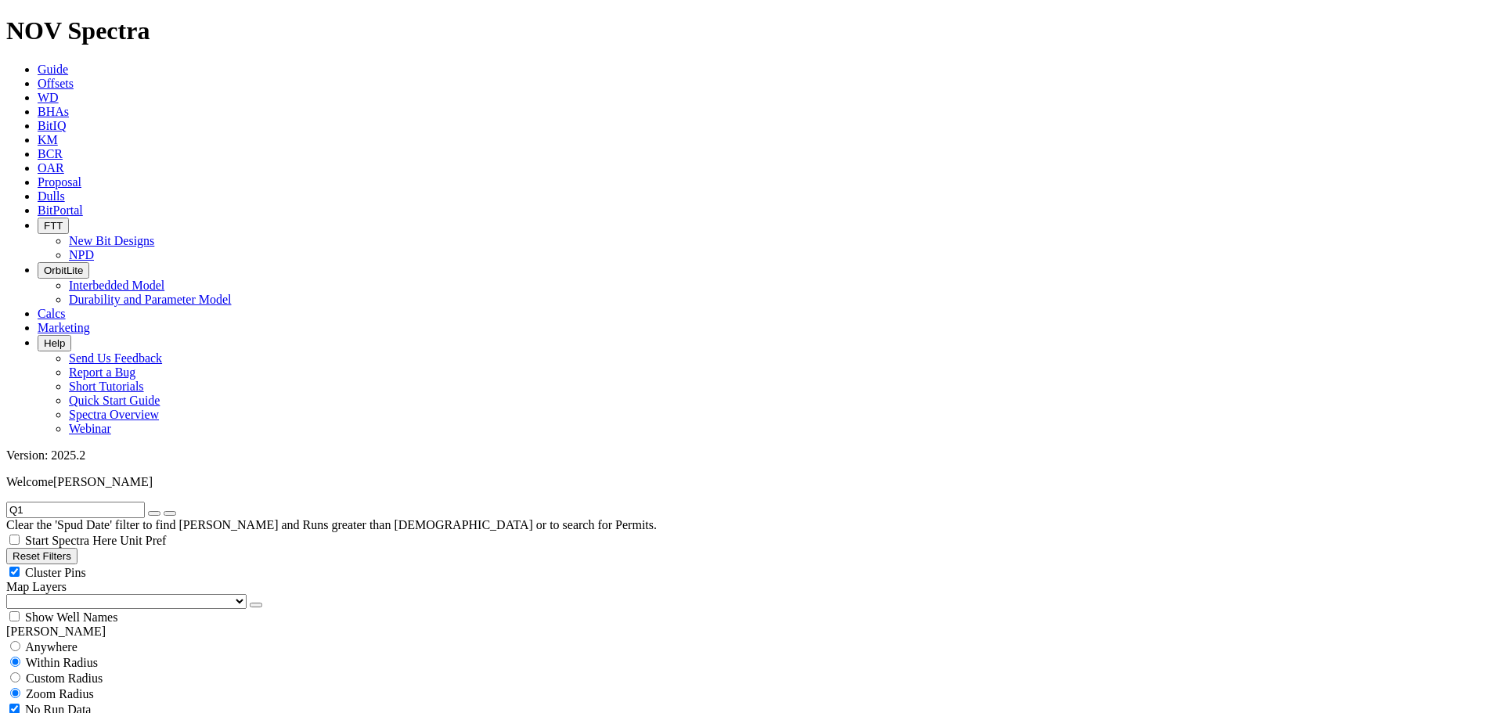
click at [120, 534] on label "Start Spectra Here" at bounding box center [62, 540] width 113 height 13
click at [20, 535] on input "Start Spectra Here" at bounding box center [14, 540] width 10 height 10
checkbox input "true"
click at [1226, 63] on ul "Guide Offsets WD BHAs BitIQ KM BCR OAR Proposal EBRR Dulls BitPortal FTT New Bi…" at bounding box center [751, 249] width 1490 height 373
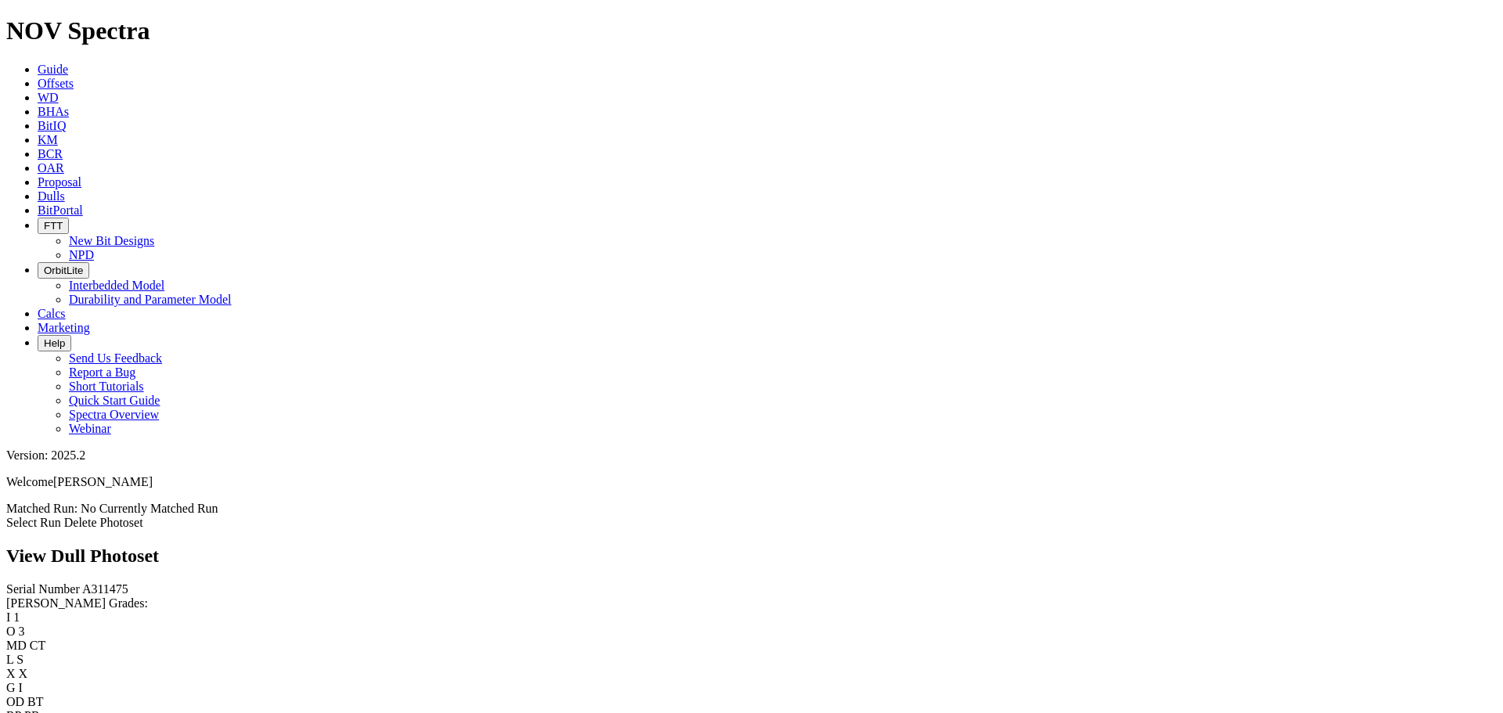
click at [61, 516] on link "Select Run" at bounding box center [33, 522] width 55 height 13
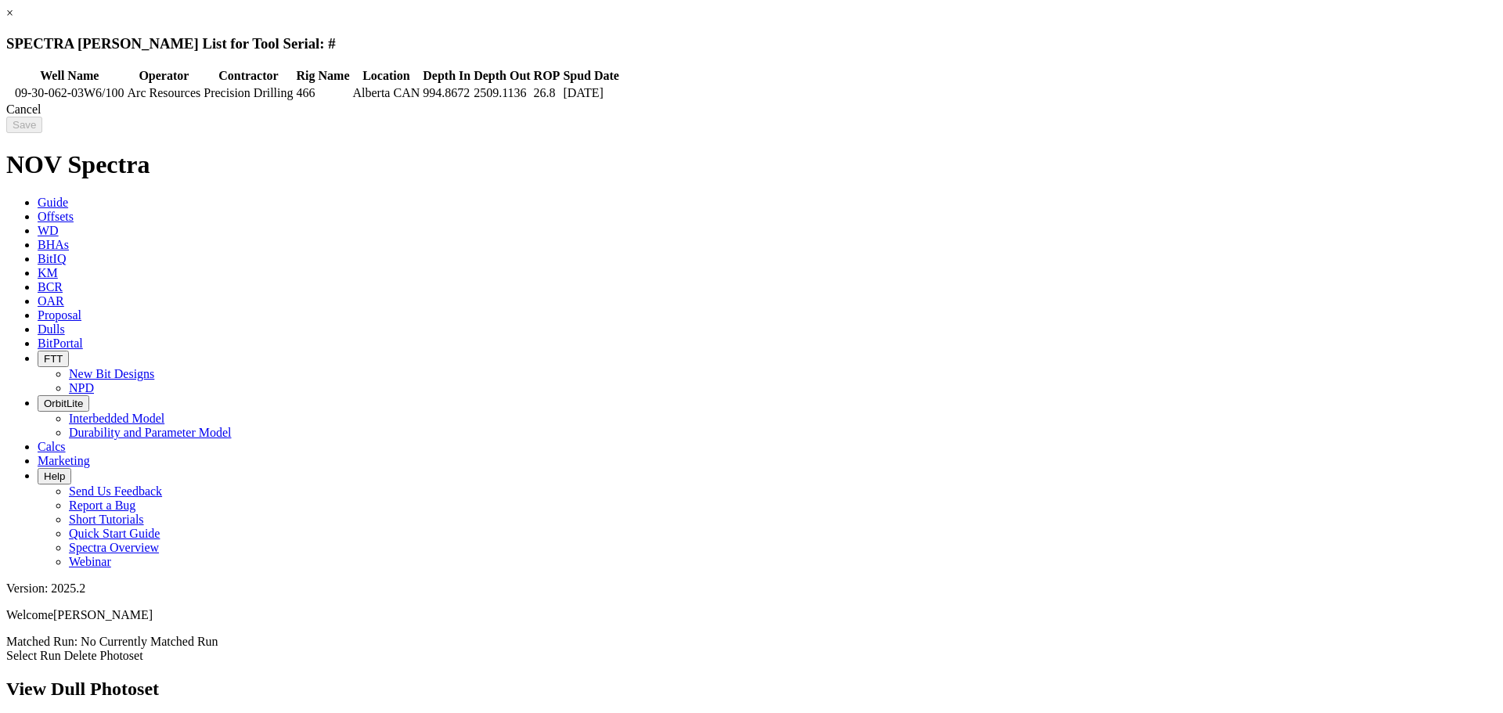
click at [9, 93] on icon at bounding box center [9, 93] width 0 height 0
click at [42, 124] on input "Save" at bounding box center [24, 125] width 36 height 16
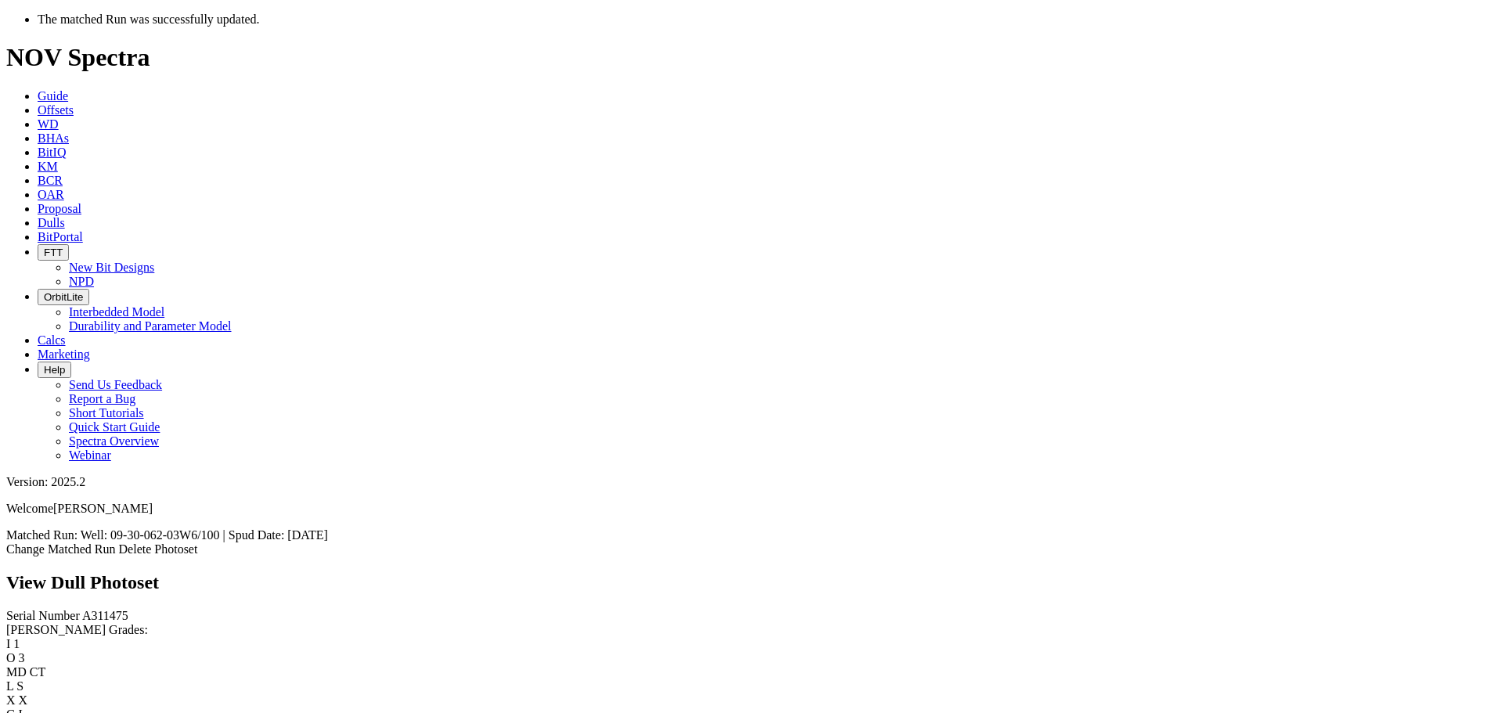
click at [38, 103] on icon at bounding box center [38, 109] width 0 height 13
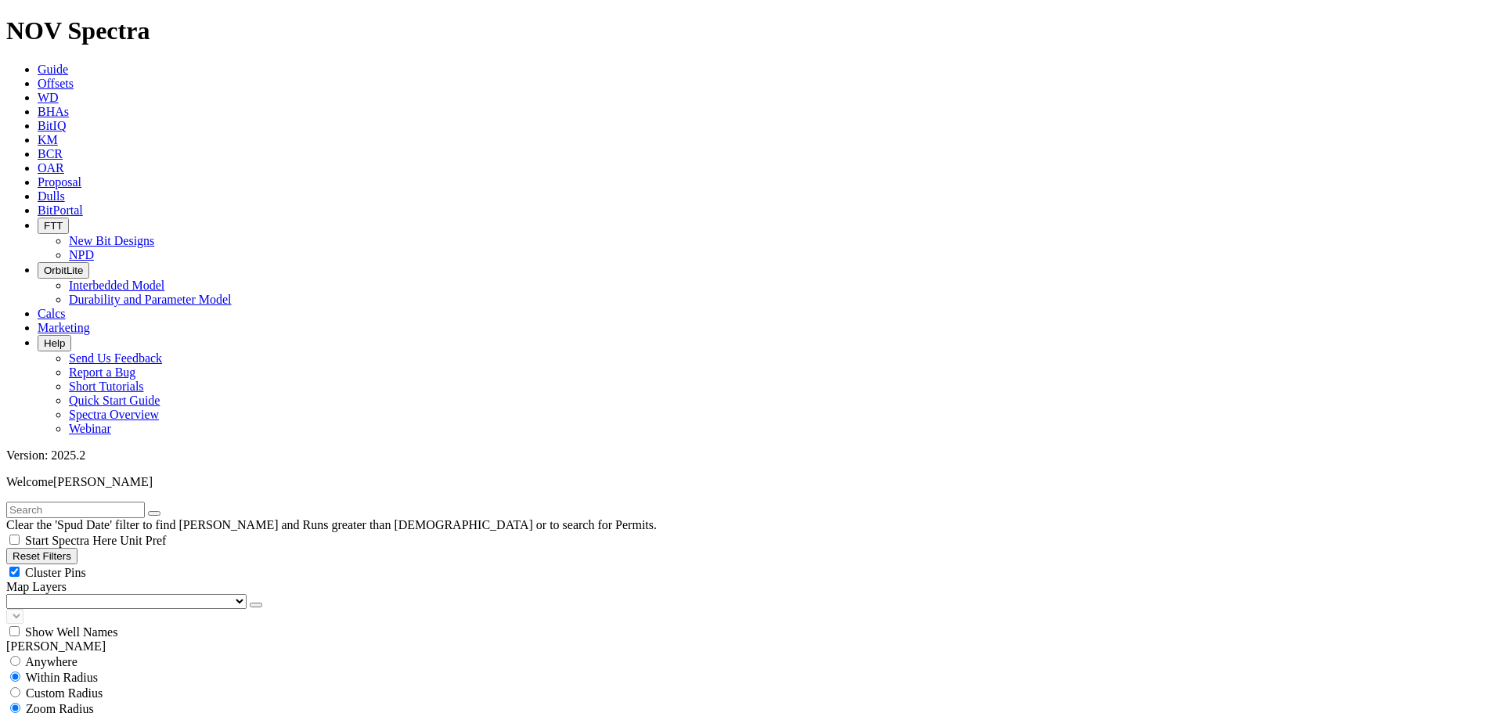
click at [126, 502] on input "text" at bounding box center [75, 510] width 139 height 16
type input "a311475"
click at [164, 511] on button "submit" at bounding box center [170, 513] width 13 height 5
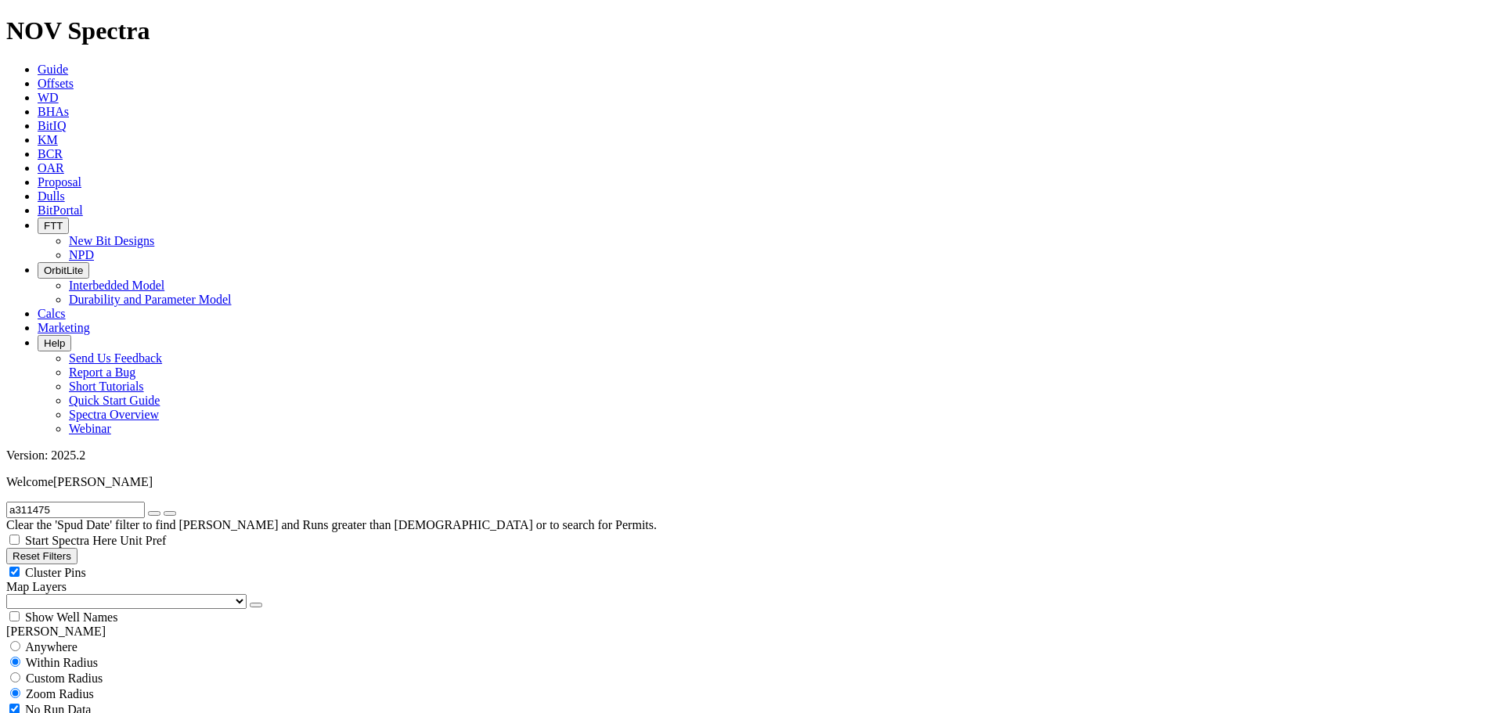
click at [154, 513] on icon "button" at bounding box center [154, 513] width 0 height 0
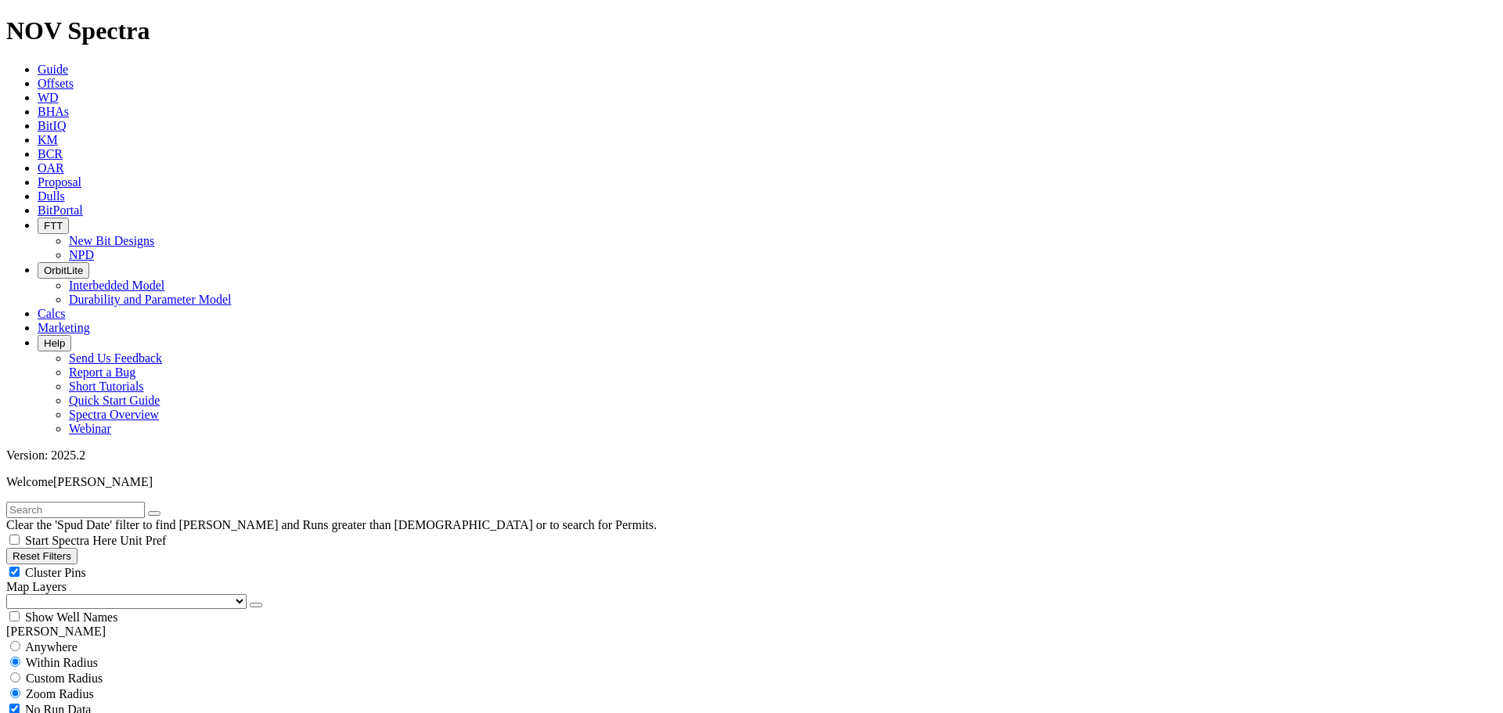
scroll to position [2113, 0]
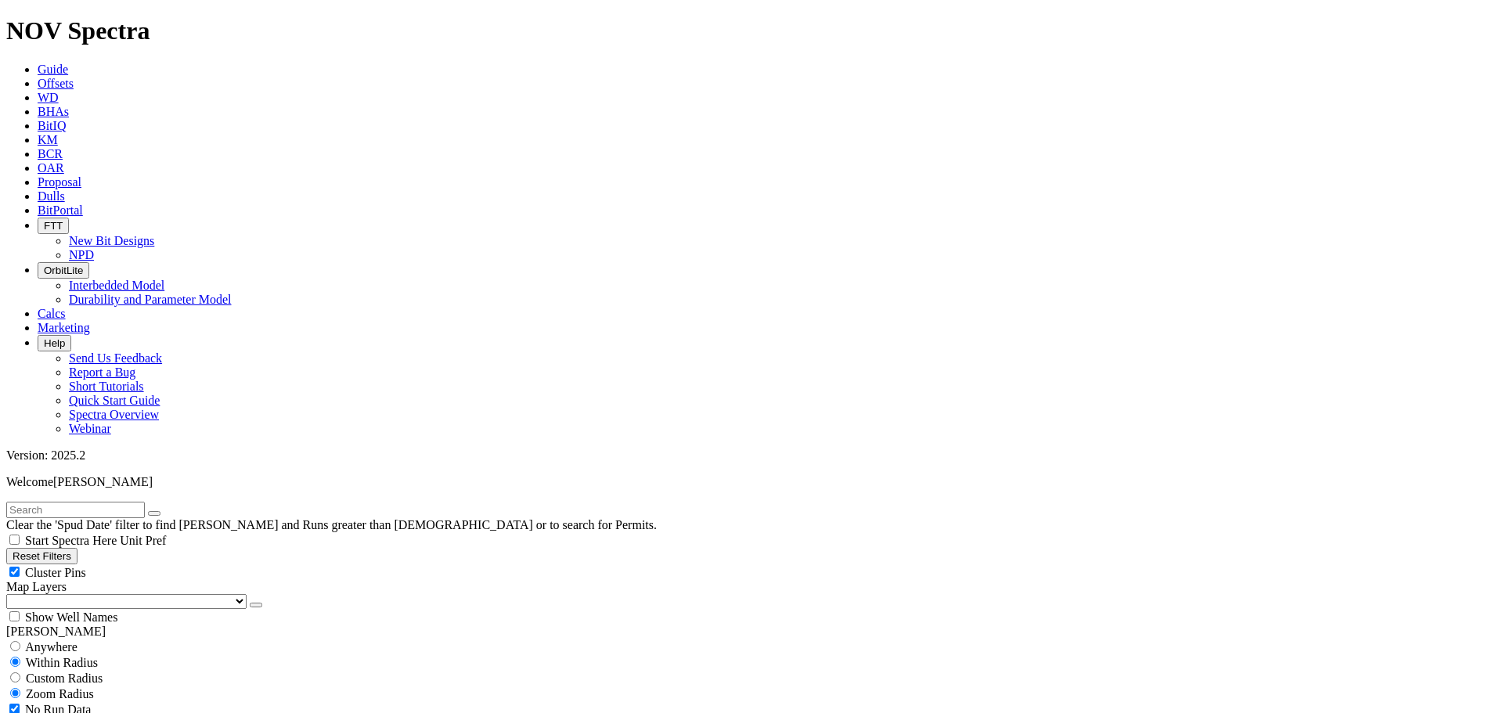
scroll to position [5009, 0]
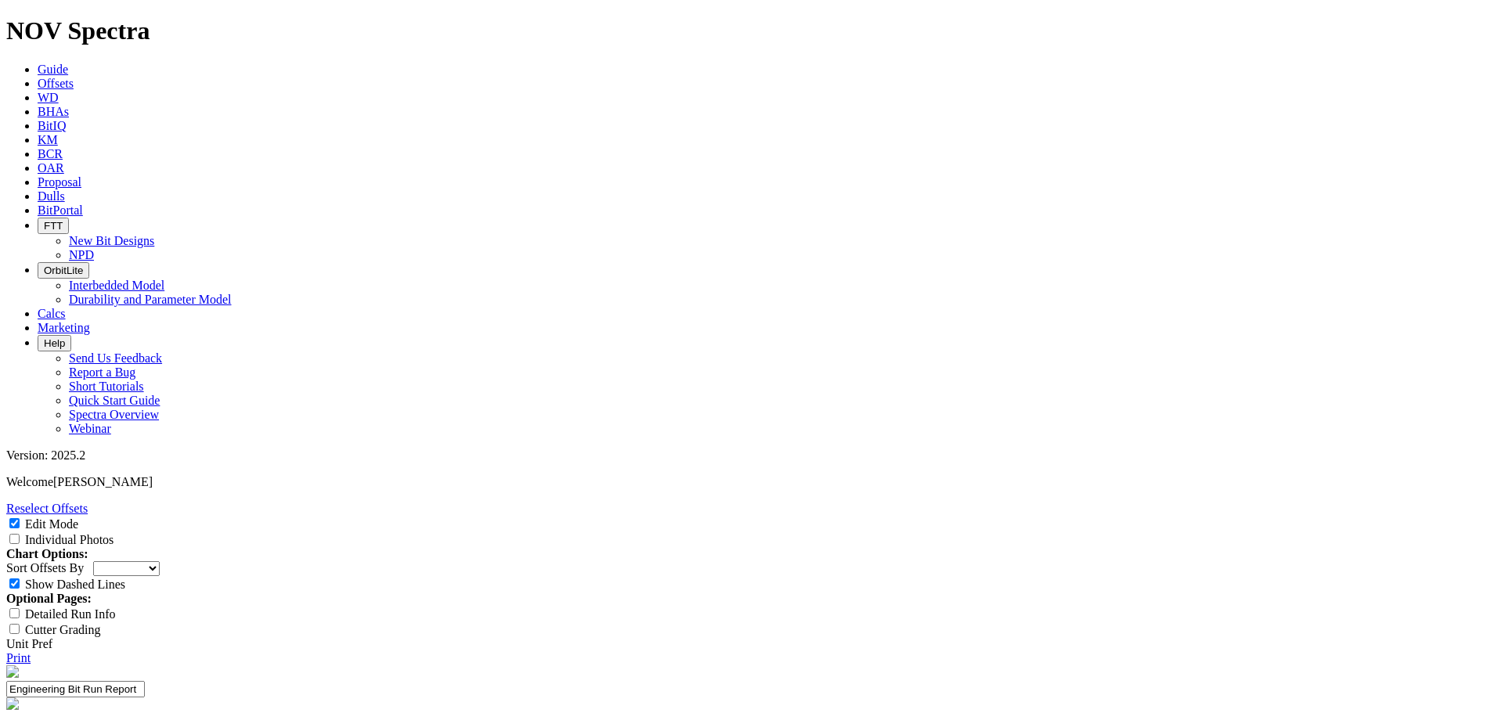
select select "New Bit Design"
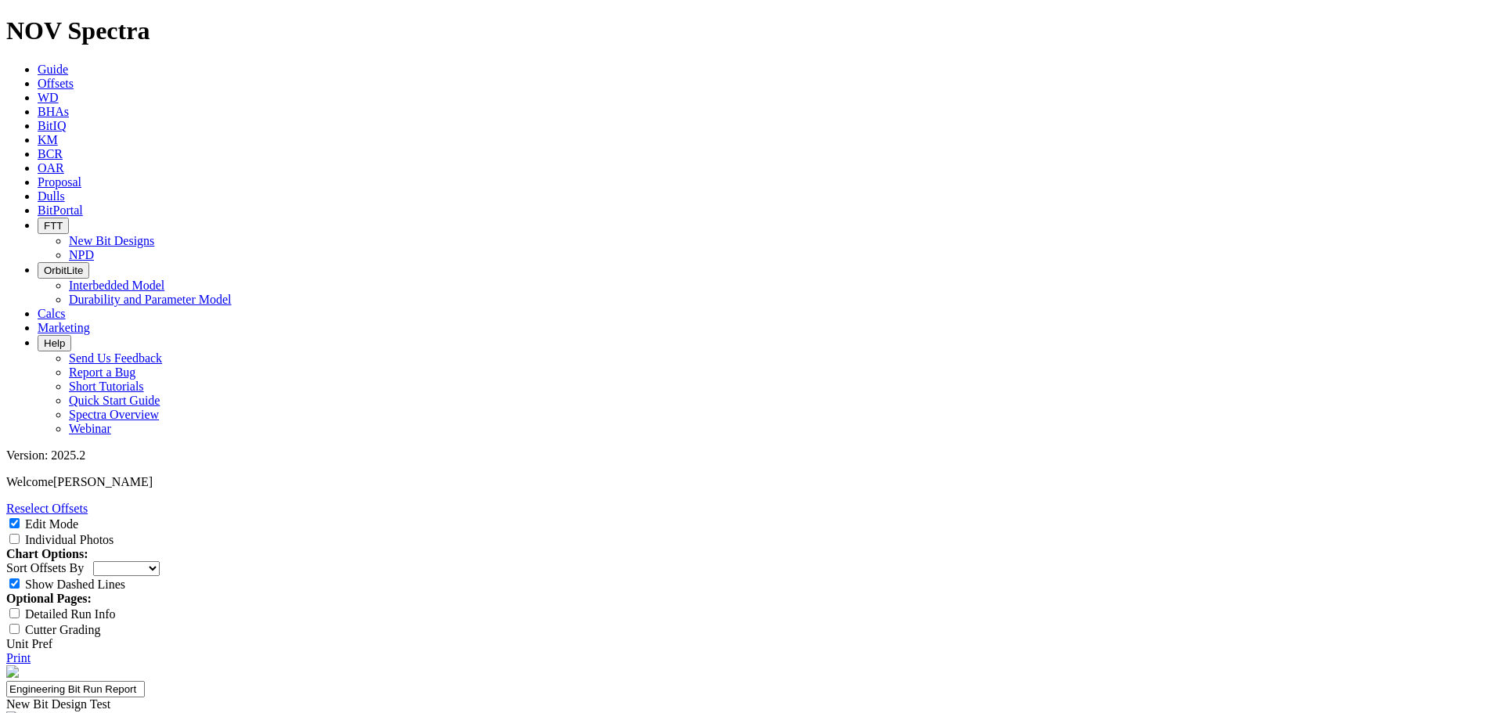
scroll to position [313, 0]
type input "24-0350"
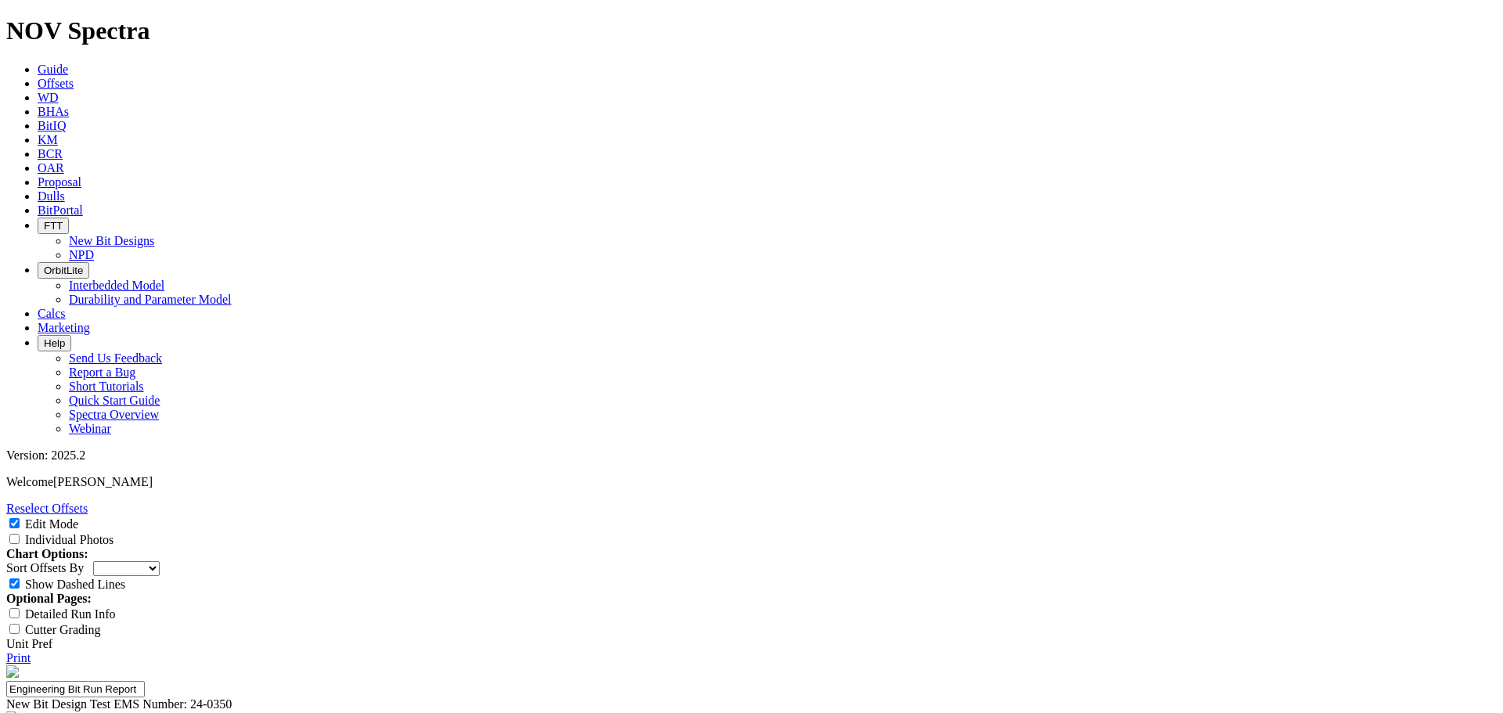
type input "2"
type input "Tren"
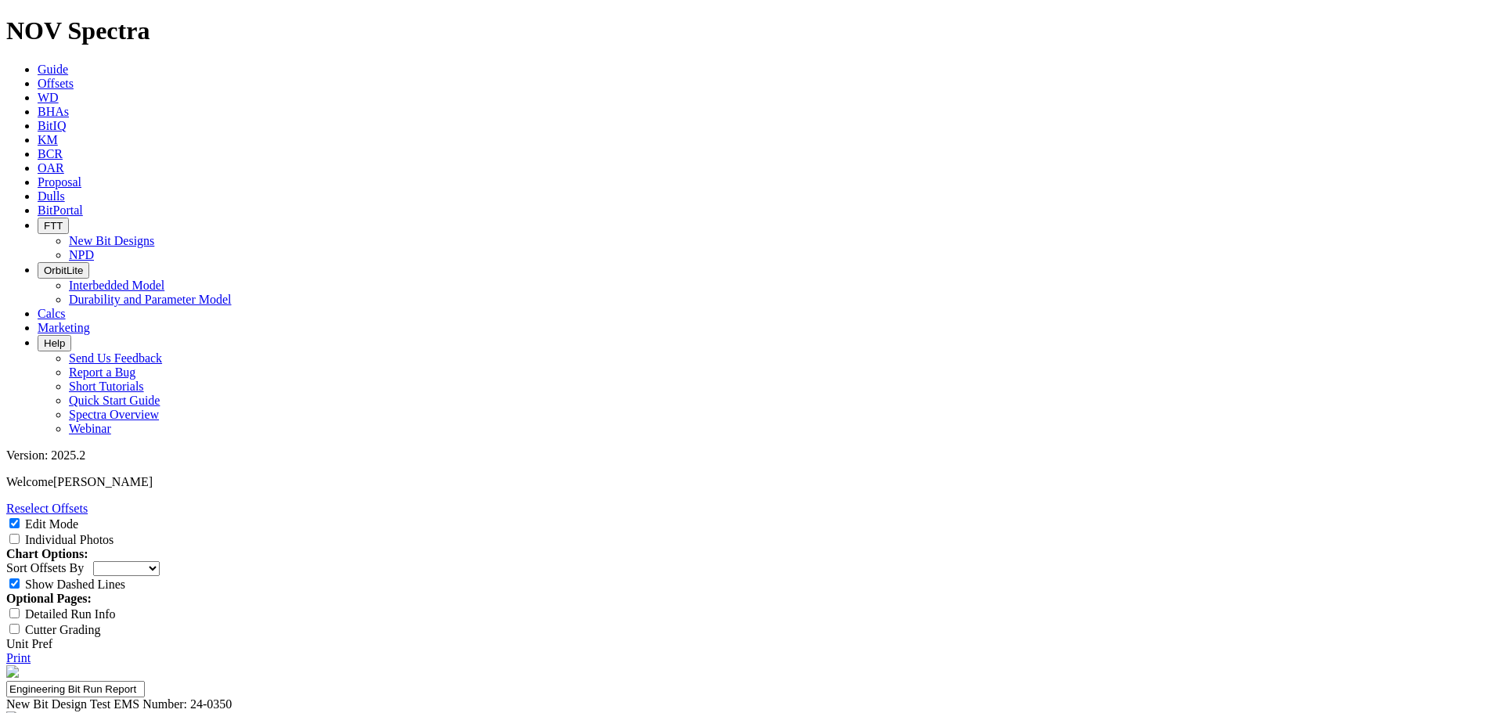
type input "T"
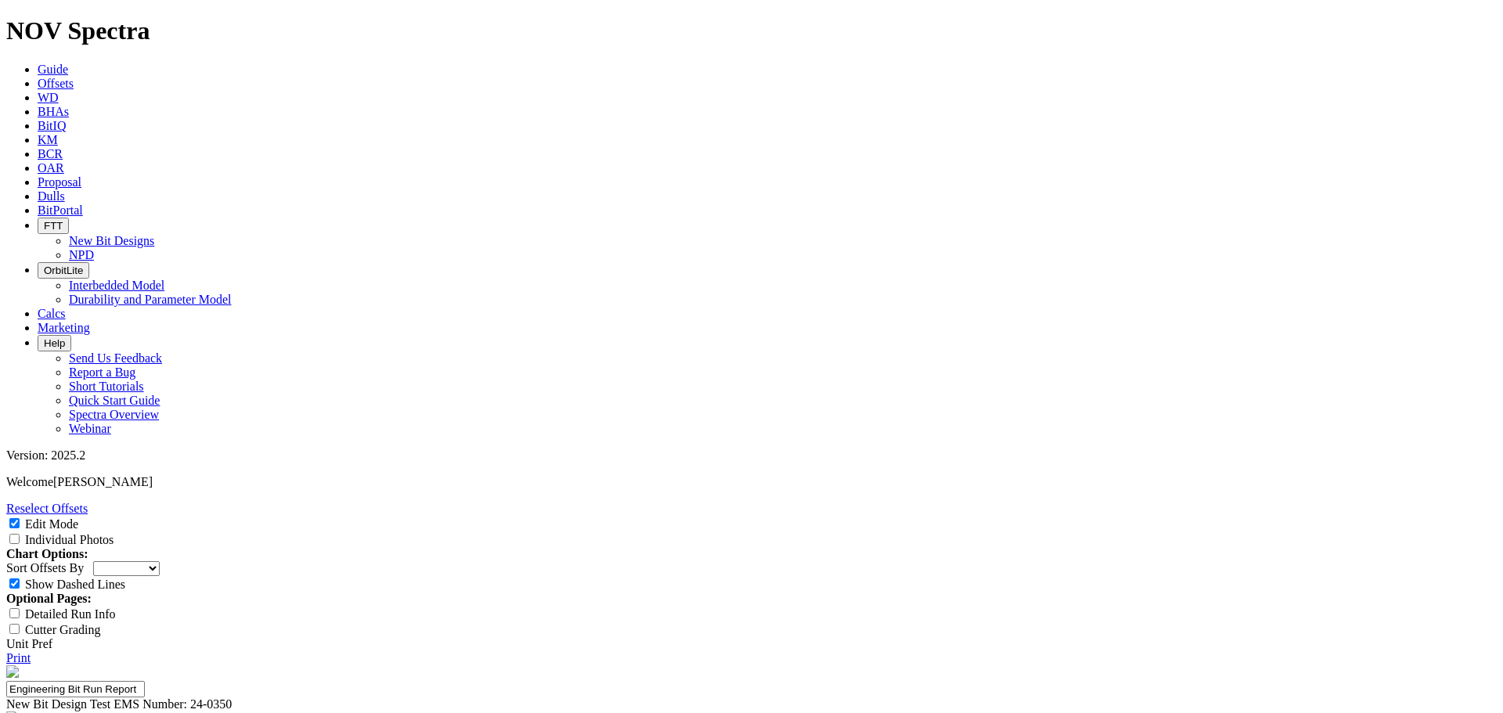
type input "[PERSON_NAME]"
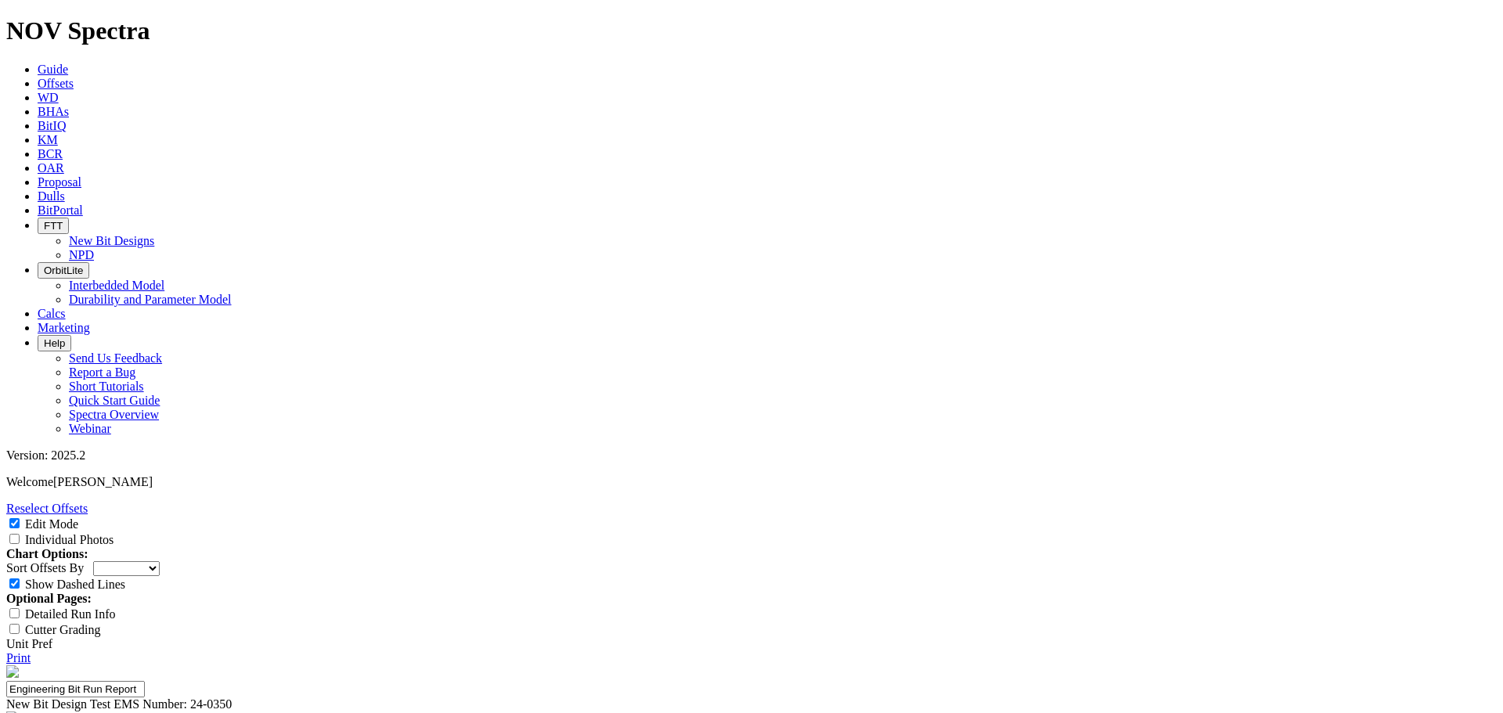
click at [113, 533] on label "Individual Photos" at bounding box center [69, 539] width 88 height 13
click at [20, 534] on input "Individual Photos" at bounding box center [14, 539] width 10 height 10
checkbox input "true"
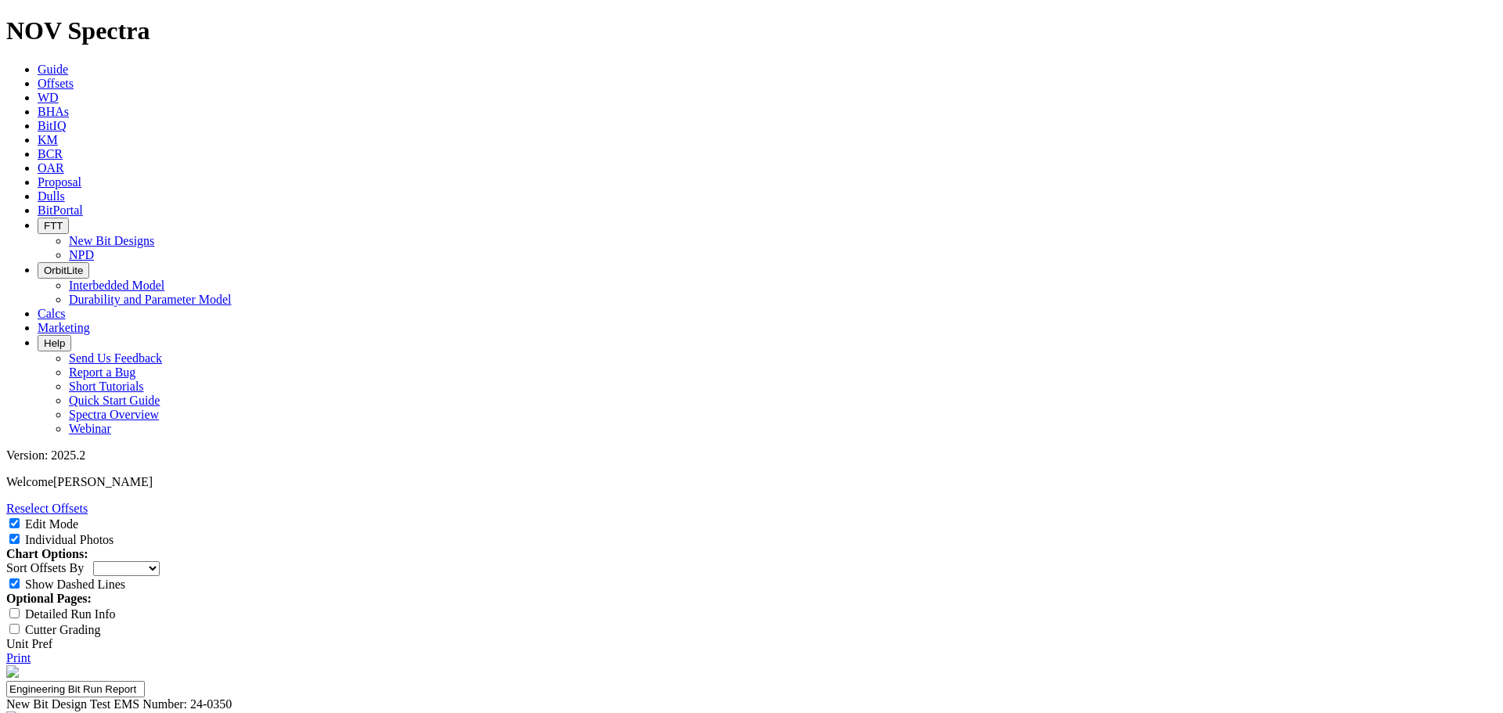
scroll to position [0, 0]
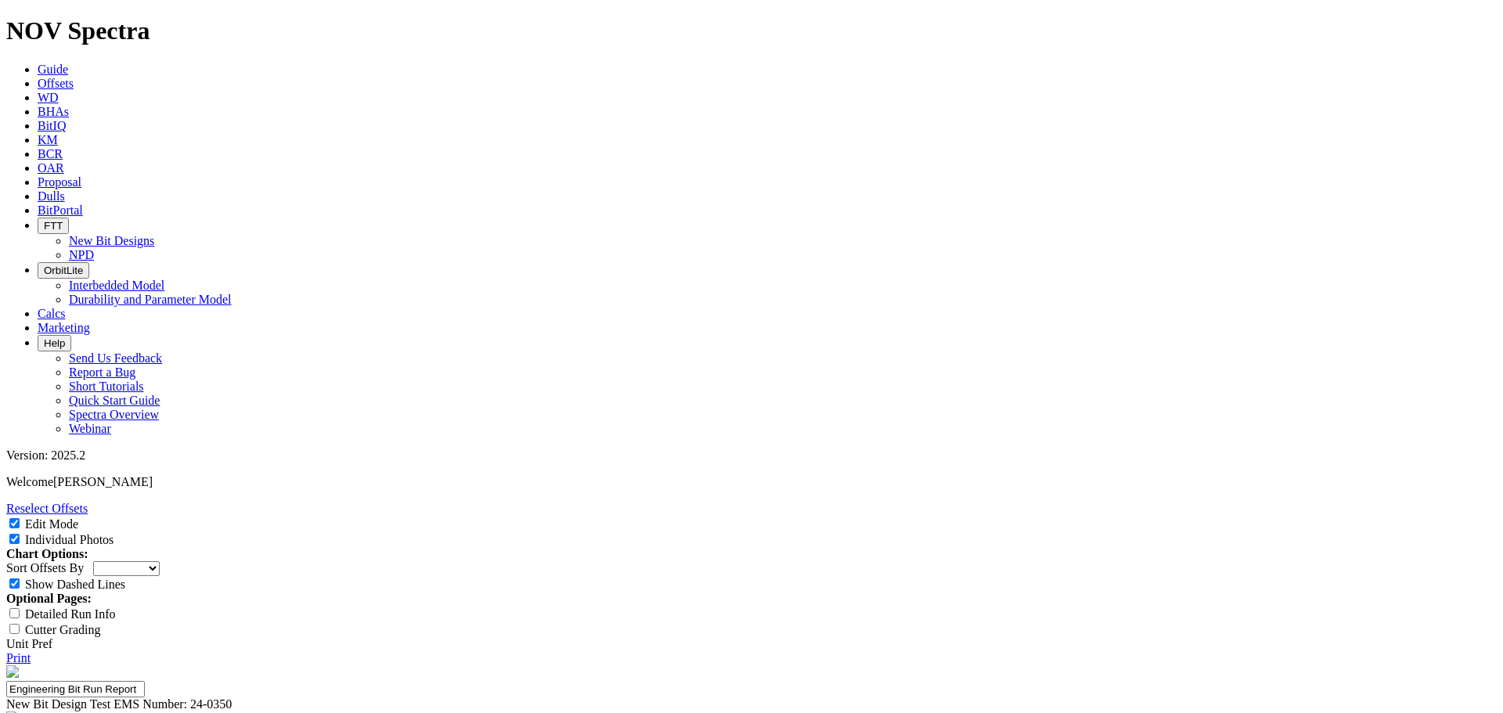
click at [31, 651] on link "Print" at bounding box center [18, 657] width 24 height 13
